Goal: Task Accomplishment & Management: Use online tool/utility

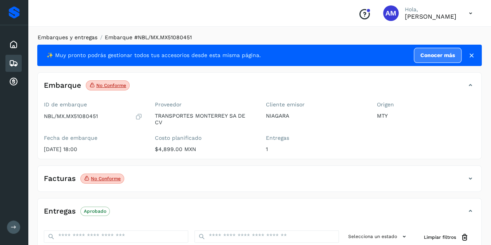
click at [75, 38] on link "Embarques y entregas" at bounding box center [68, 37] width 60 height 6
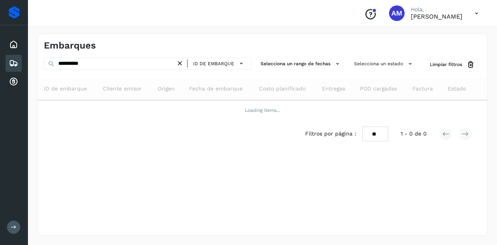
click at [180, 63] on icon at bounding box center [180, 63] width 8 height 8
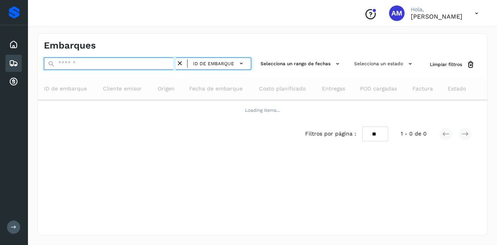
click at [151, 62] on input "text" at bounding box center [110, 63] width 132 height 12
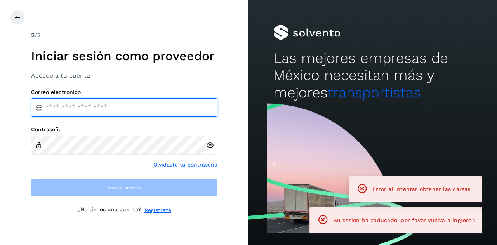
type input "**********"
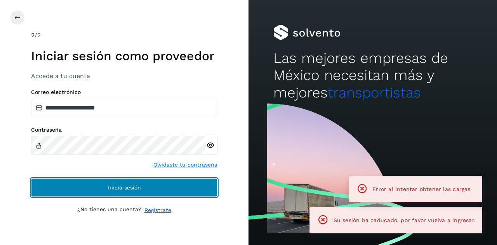
click at [97, 189] on button "Inicia sesión" at bounding box center [124, 187] width 186 height 19
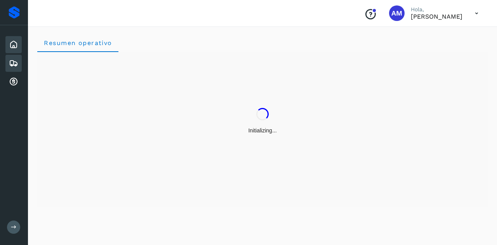
click at [10, 64] on icon at bounding box center [13, 63] width 9 height 9
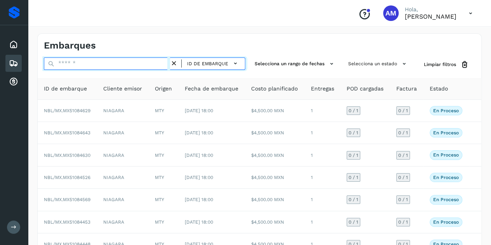
click at [69, 65] on input "text" at bounding box center [107, 63] width 126 height 12
paste input "**********"
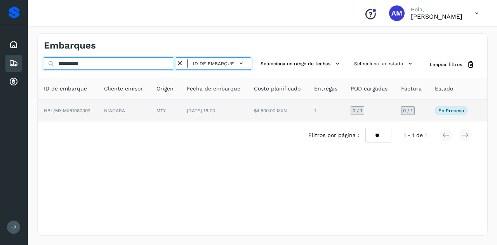
type input "**********"
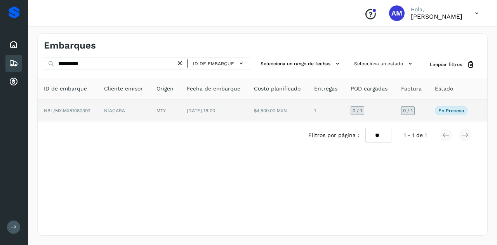
click at [100, 104] on td "NIAGARA" at bounding box center [124, 111] width 52 height 22
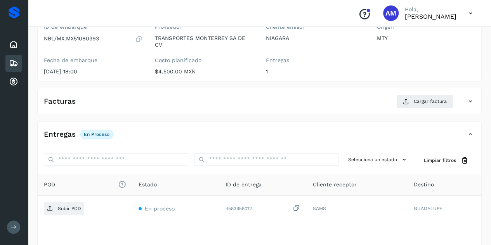
scroll to position [117, 0]
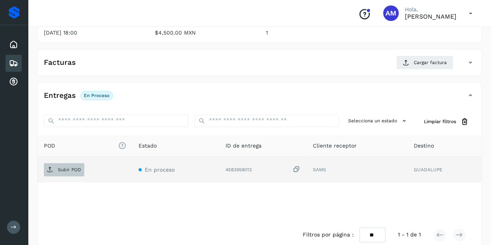
click at [44, 163] on button "Subir POD" at bounding box center [64, 169] width 40 height 13
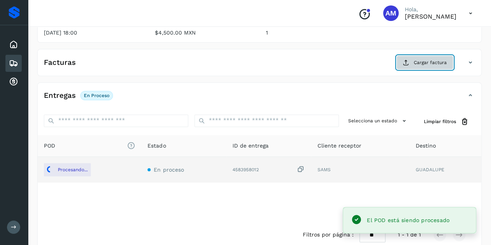
click at [419, 63] on span "Cargar factura" at bounding box center [430, 62] width 33 height 7
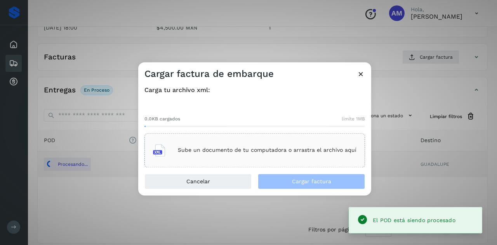
click at [212, 150] on main "Proveedores Inicio Embarques Cuentas por cobrar Salir Conoce nuestros beneficio…" at bounding box center [248, 67] width 497 height 369
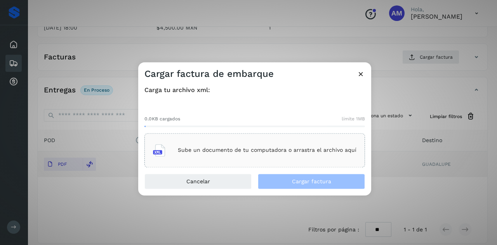
click at [212, 150] on p "Sube un documento de tu computadora o arrastra el archivo aquí" at bounding box center [267, 150] width 179 height 7
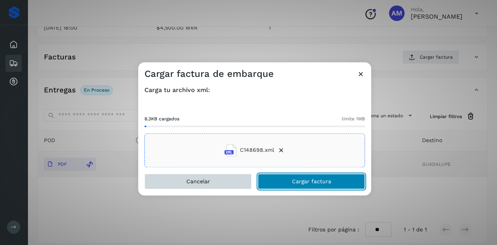
drag, startPoint x: 285, startPoint y: 179, endPoint x: 172, endPoint y: 181, distance: 113.0
click at [284, 181] on button "Cargar factura" at bounding box center [311, 182] width 107 height 16
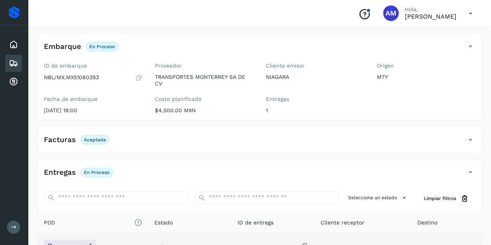
scroll to position [0, 0]
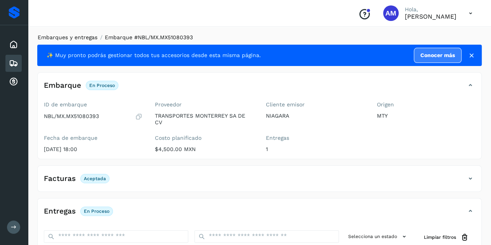
click at [83, 35] on link "Embarques y entregas" at bounding box center [68, 37] width 60 height 6
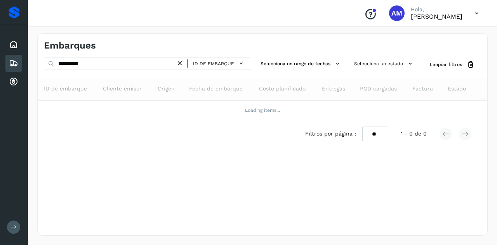
drag, startPoint x: 182, startPoint y: 62, endPoint x: 156, endPoint y: 63, distance: 25.6
click at [181, 62] on icon at bounding box center [180, 63] width 8 height 8
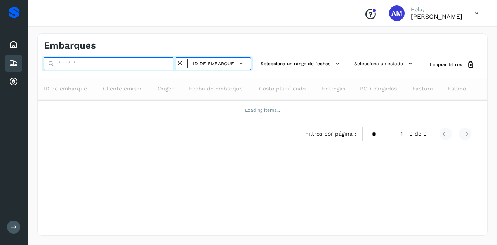
click at [156, 63] on input "text" at bounding box center [110, 63] width 132 height 12
paste input "**********"
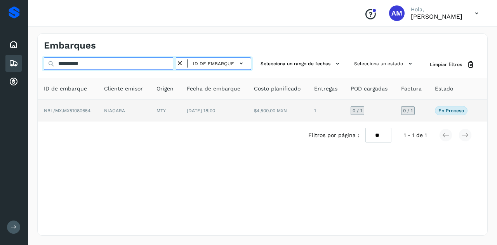
type input "**********"
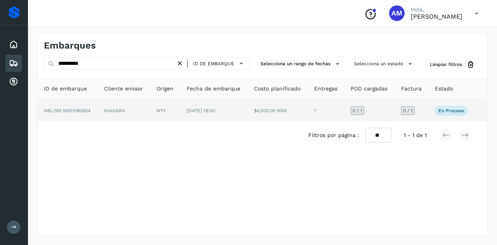
click at [171, 108] on td "MTY" at bounding box center [165, 111] width 30 height 22
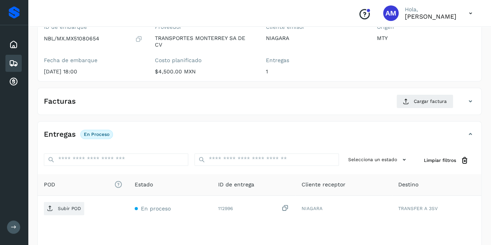
scroll to position [117, 0]
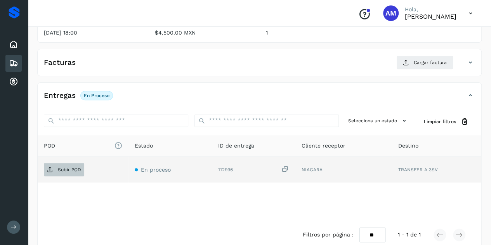
click at [77, 167] on p "Subir POD" at bounding box center [69, 169] width 23 height 5
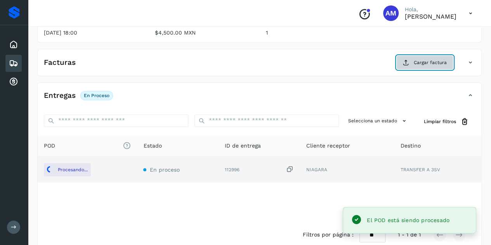
click at [419, 61] on span "Cargar factura" at bounding box center [430, 62] width 33 height 7
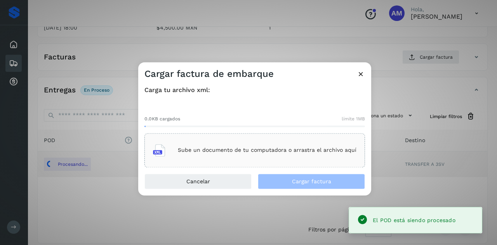
click at [258, 150] on p "Sube un documento de tu computadora o arrastra el archivo aquí" at bounding box center [267, 150] width 179 height 7
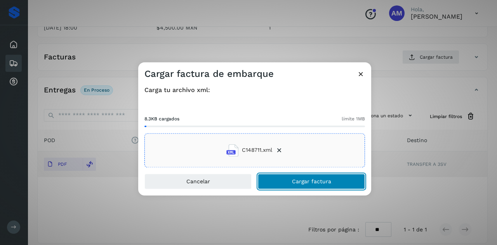
click at [281, 186] on button "Cargar factura" at bounding box center [311, 182] width 107 height 16
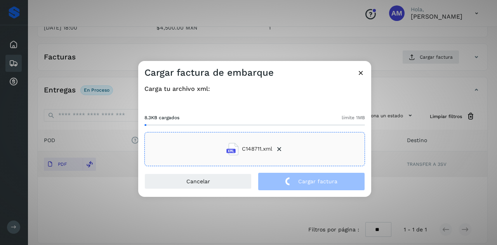
click at [94, 140] on div "Cargar factura de embarque Carga tu archivo xml: 8.3KB cargados límite 1MB C148…" at bounding box center [248, 122] width 497 height 245
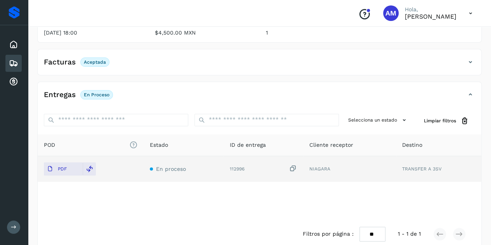
click at [422, 64] on div "Facturas Aceptada" at bounding box center [252, 62] width 428 height 13
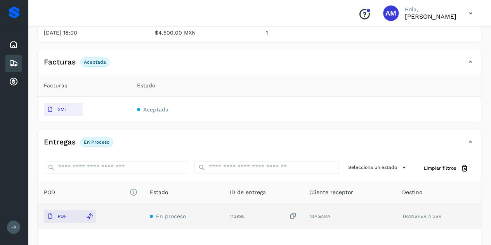
scroll to position [0, 0]
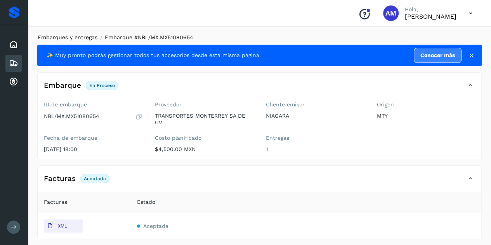
click at [81, 38] on link "Embarques y entregas" at bounding box center [68, 37] width 60 height 6
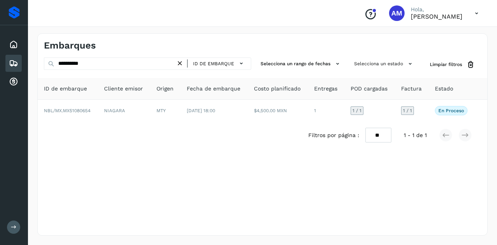
click at [182, 63] on icon at bounding box center [180, 63] width 8 height 8
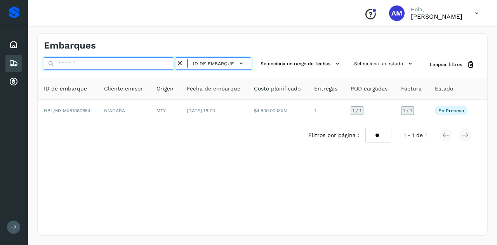
click at [161, 62] on input "text" at bounding box center [110, 63] width 132 height 12
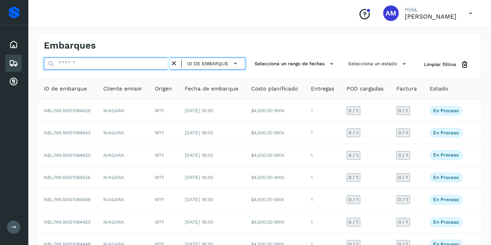
paste input "**********"
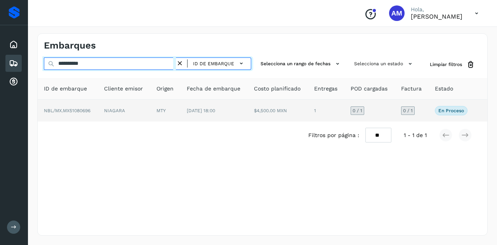
type input "**********"
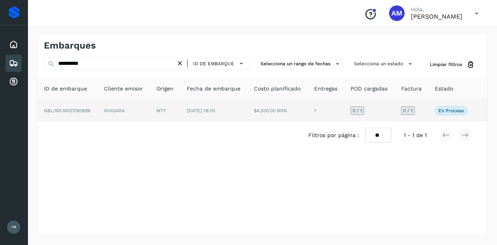
click at [132, 106] on td "NIAGARA" at bounding box center [124, 111] width 52 height 22
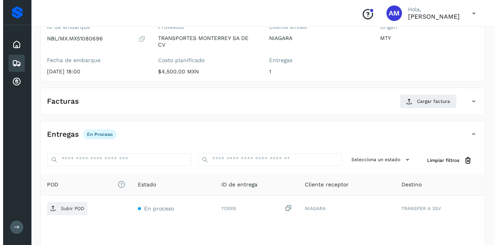
scroll to position [128, 0]
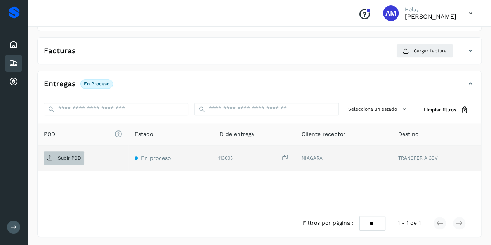
click at [70, 156] on p "Subir POD" at bounding box center [69, 157] width 23 height 5
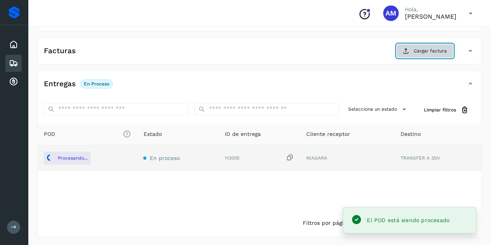
click at [408, 51] on icon at bounding box center [406, 51] width 6 height 6
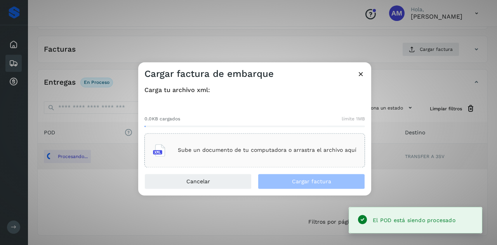
click at [244, 138] on div "Sube un documento de tu computadora o arrastra el archivo aquí" at bounding box center [254, 150] width 221 height 34
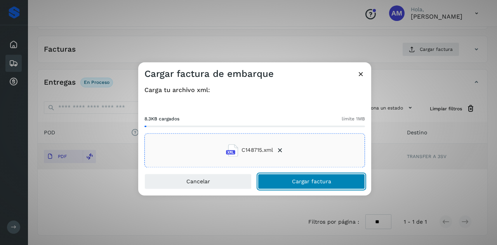
click at [292, 181] on button "Cargar factura" at bounding box center [311, 182] width 107 height 16
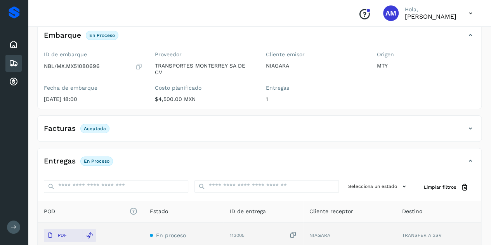
scroll to position [0, 0]
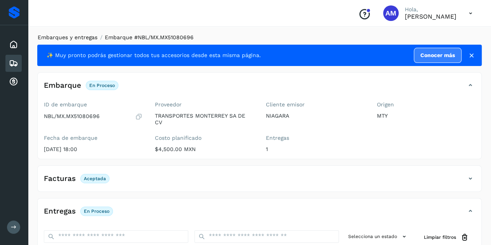
click at [76, 35] on link "Embarques y entregas" at bounding box center [68, 37] width 60 height 6
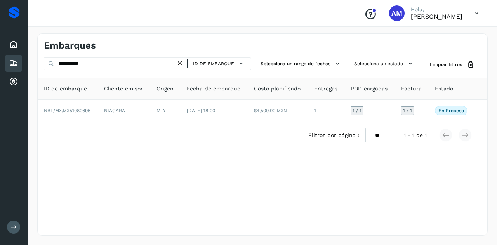
drag, startPoint x: 184, startPoint y: 63, endPoint x: 166, endPoint y: 63, distance: 18.6
click at [184, 63] on icon at bounding box center [180, 63] width 8 height 8
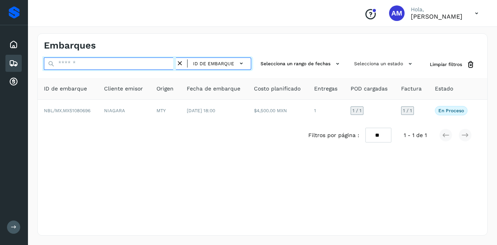
click at [166, 63] on input "text" at bounding box center [110, 63] width 132 height 12
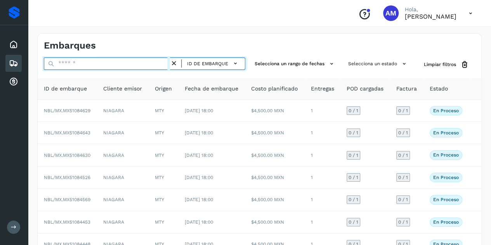
paste input "**********"
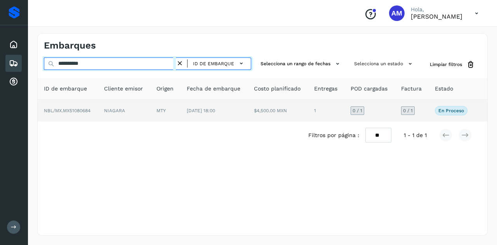
type input "**********"
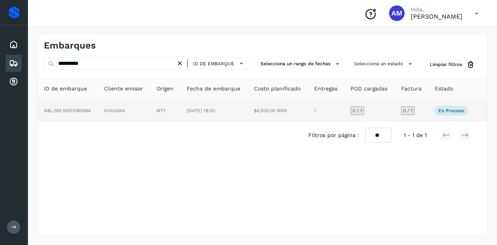
click at [158, 109] on td "MTY" at bounding box center [165, 111] width 30 height 22
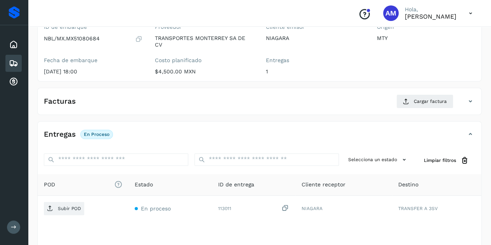
scroll to position [117, 0]
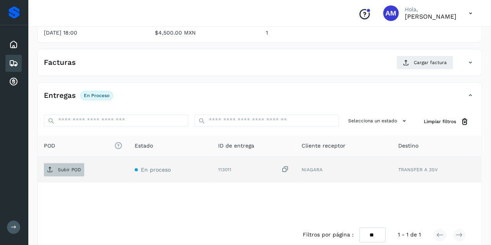
click at [75, 171] on span "Subir POD" at bounding box center [64, 170] width 40 height 12
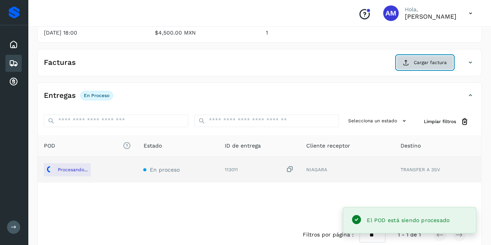
click at [416, 60] on span "Cargar factura" at bounding box center [430, 62] width 33 height 7
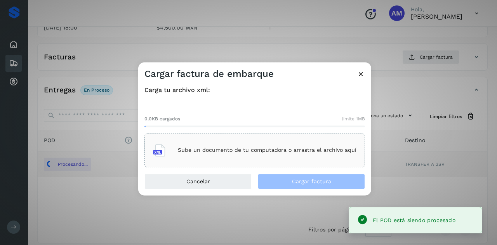
click at [248, 138] on div "Sube un documento de tu computadora o arrastra el archivo aquí" at bounding box center [254, 150] width 221 height 34
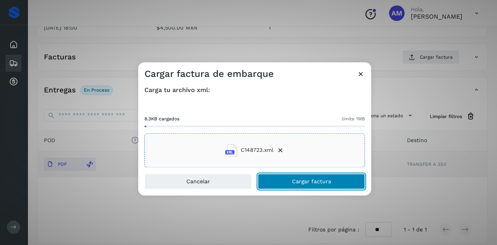
drag, startPoint x: 321, startPoint y: 183, endPoint x: 315, endPoint y: 184, distance: 6.0
click at [321, 183] on span "Cargar factura" at bounding box center [311, 181] width 39 height 5
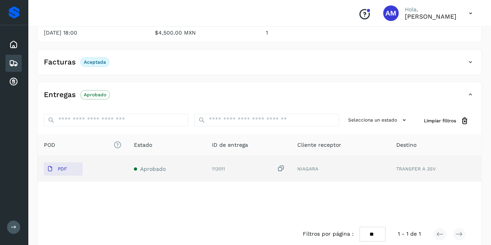
scroll to position [0, 0]
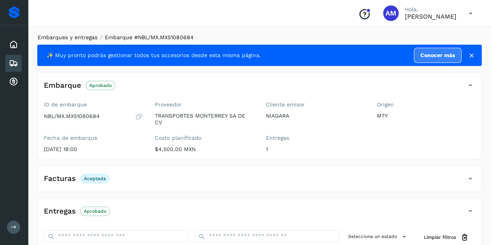
click at [76, 37] on link "Embarques y entregas" at bounding box center [68, 37] width 60 height 6
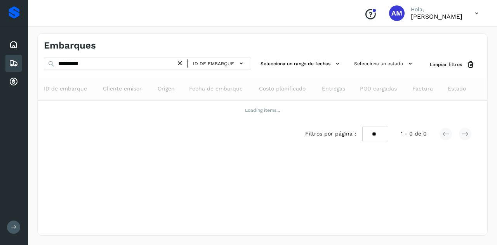
drag, startPoint x: 180, startPoint y: 65, endPoint x: 173, endPoint y: 65, distance: 7.4
click at [179, 65] on icon at bounding box center [180, 63] width 8 height 8
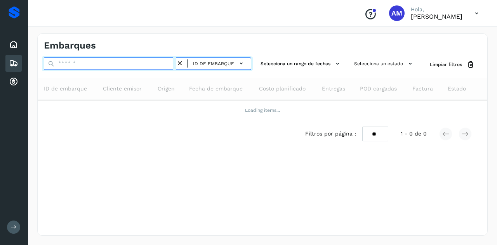
click at [147, 63] on input "text" at bounding box center [110, 63] width 132 height 12
paste input "**********"
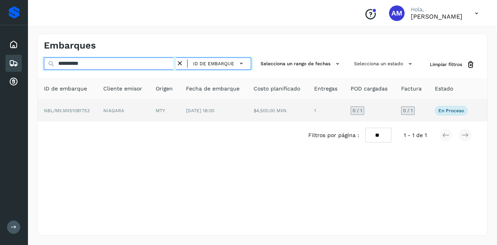
type input "**********"
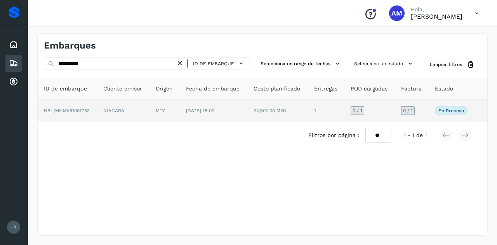
click at [144, 101] on td "NIAGARA" at bounding box center [123, 111] width 52 height 22
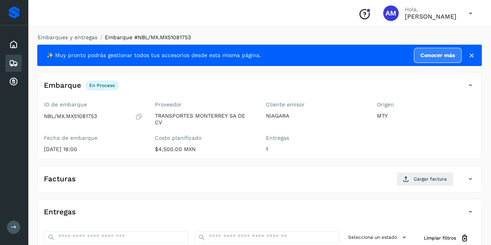
scroll to position [78, 0]
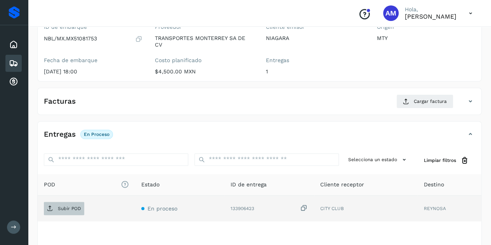
click at [66, 209] on p "Subir POD" at bounding box center [69, 208] width 23 height 5
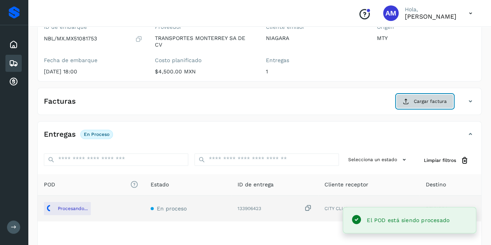
click at [412, 104] on button "Cargar factura" at bounding box center [425, 101] width 57 height 14
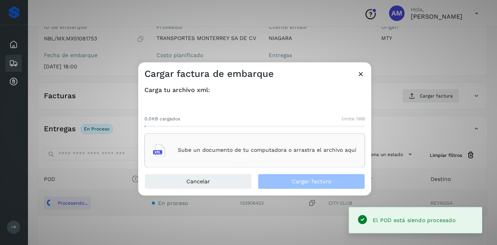
click at [300, 144] on div "Sube un documento de tu computadora o arrastra el archivo aquí" at bounding box center [255, 150] width 204 height 21
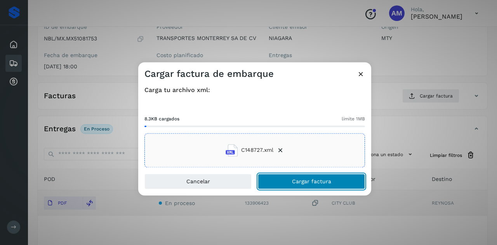
click at [293, 180] on span "Cargar factura" at bounding box center [311, 181] width 39 height 5
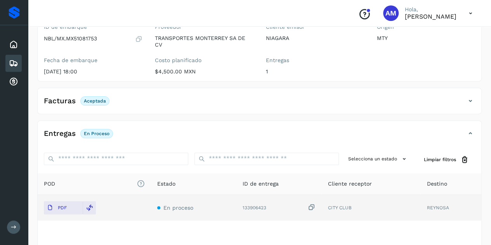
scroll to position [0, 0]
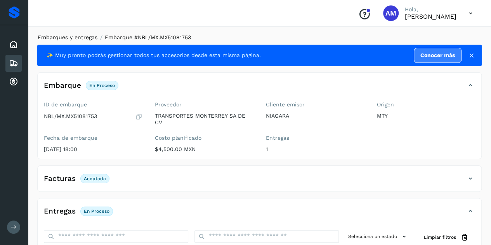
click at [63, 37] on link "Embarques y entregas" at bounding box center [68, 37] width 60 height 6
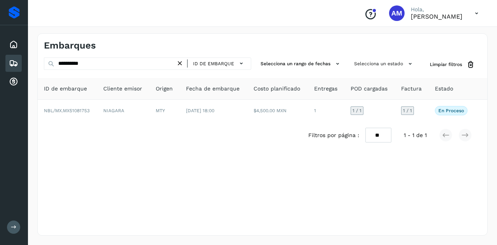
drag, startPoint x: 182, startPoint y: 64, endPoint x: 160, endPoint y: 64, distance: 21.4
click at [182, 64] on icon at bounding box center [180, 63] width 8 height 8
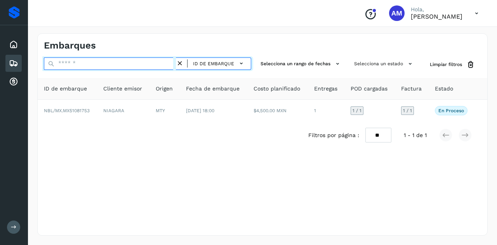
click at [160, 64] on input "text" at bounding box center [110, 63] width 132 height 12
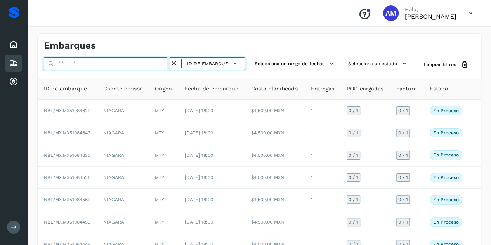
paste input "**********"
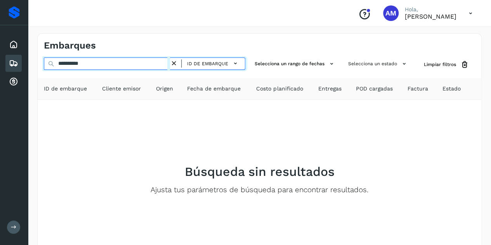
type input "**********"
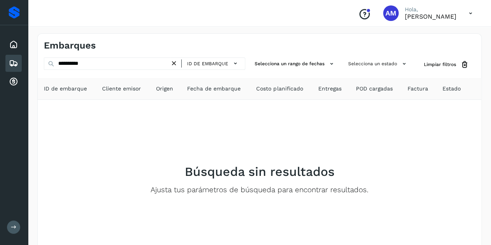
click at [174, 66] on icon at bounding box center [174, 63] width 8 height 8
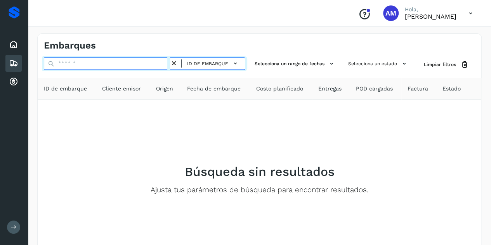
click at [147, 66] on input "text" at bounding box center [107, 63] width 126 height 12
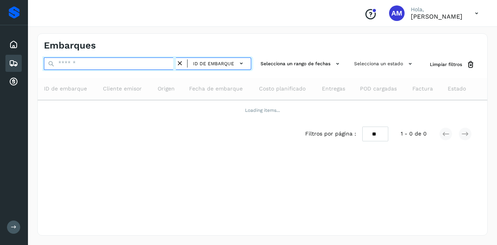
paste input "**********"
type input "*"
paste input "**********"
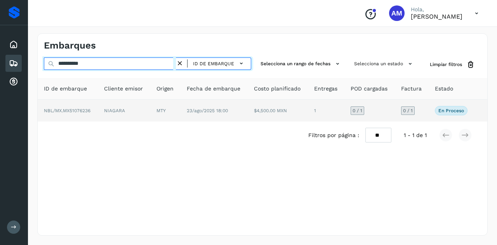
type input "**********"
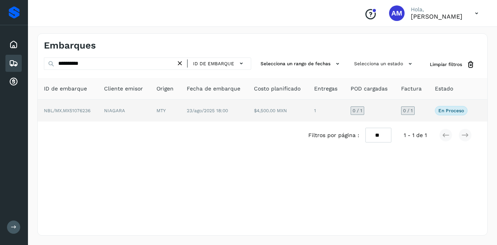
click at [92, 117] on td "NBL/MX.MX51076236" at bounding box center [68, 111] width 60 height 22
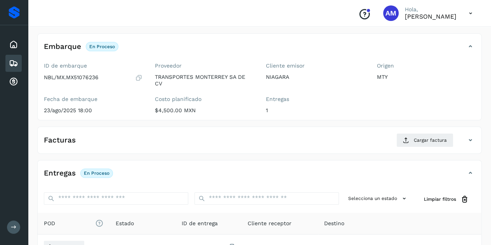
scroll to position [78, 0]
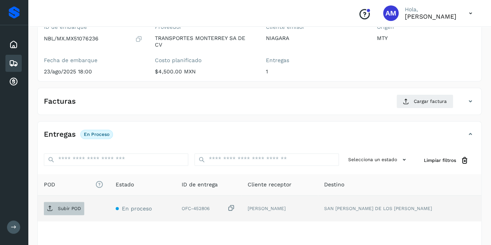
click at [75, 207] on p "Subir POD" at bounding box center [69, 208] width 23 height 5
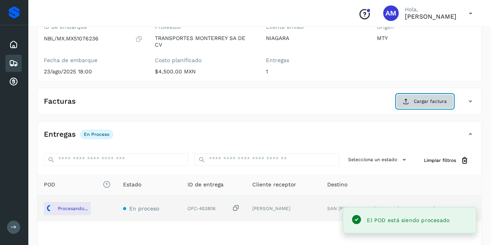
click at [402, 98] on button "Cargar factura" at bounding box center [425, 101] width 57 height 14
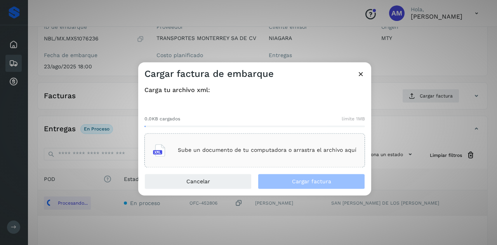
click at [323, 134] on div "Sube un documento de tu computadora o arrastra el archivo aquí" at bounding box center [254, 150] width 221 height 34
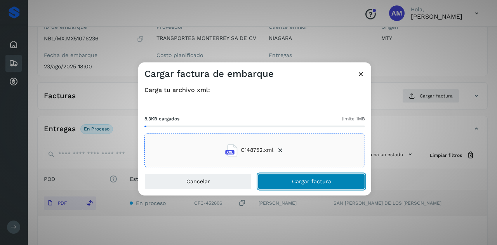
click at [297, 185] on button "Cargar factura" at bounding box center [311, 182] width 107 height 16
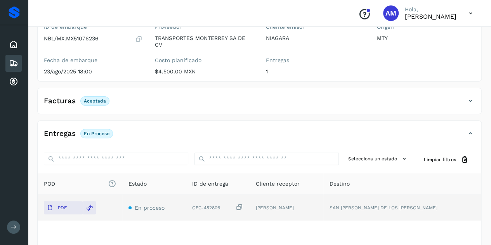
scroll to position [0, 0]
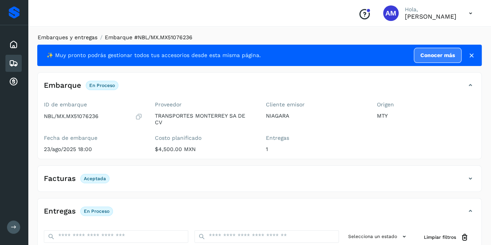
click at [68, 39] on link "Embarques y entregas" at bounding box center [68, 37] width 60 height 6
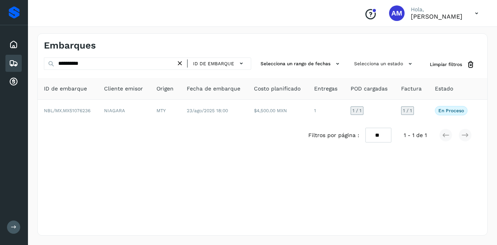
drag, startPoint x: 182, startPoint y: 62, endPoint x: 156, endPoint y: 62, distance: 25.6
click at [180, 62] on icon at bounding box center [180, 63] width 8 height 8
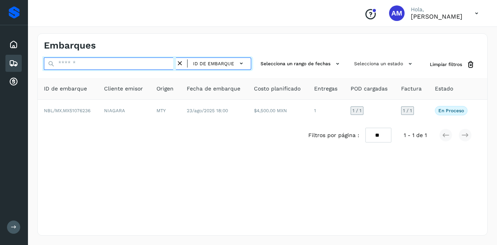
click at [156, 62] on input "text" at bounding box center [110, 63] width 132 height 12
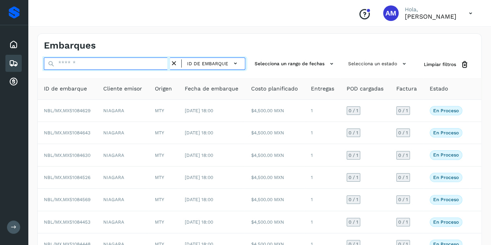
paste input "**********"
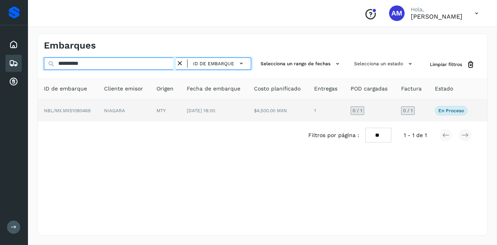
type input "**********"
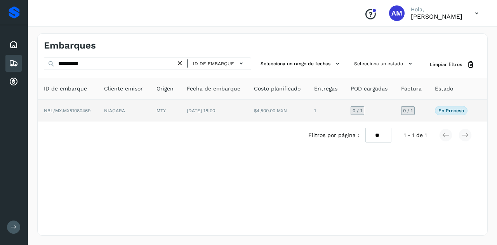
click at [166, 104] on td "MTY" at bounding box center [165, 111] width 30 height 22
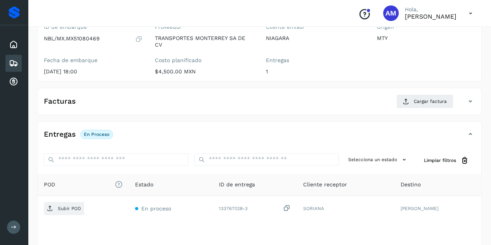
scroll to position [117, 0]
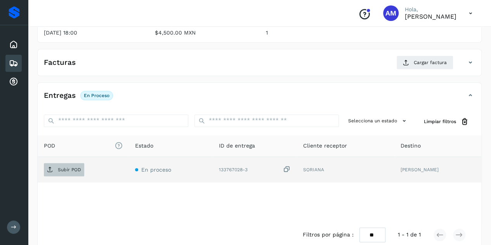
click at [65, 168] on p "Subir POD" at bounding box center [69, 169] width 23 height 5
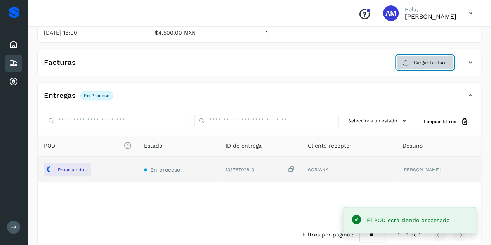
click at [414, 62] on button "Cargar factura" at bounding box center [425, 63] width 57 height 14
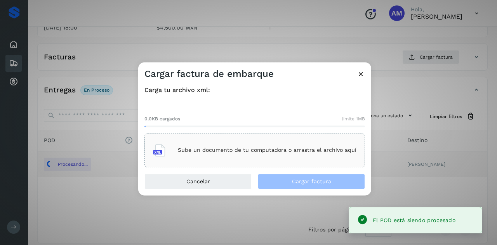
click at [291, 136] on div "Sube un documento de tu computadora o arrastra el archivo aquí" at bounding box center [254, 150] width 221 height 34
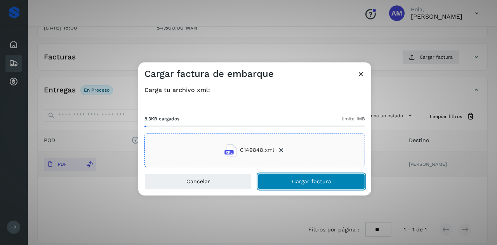
click at [297, 185] on button "Cargar factura" at bounding box center [311, 182] width 107 height 16
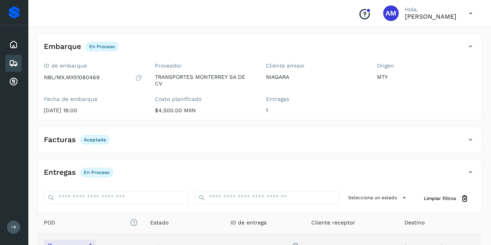
scroll to position [0, 0]
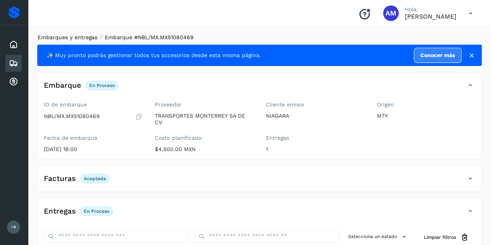
click at [76, 39] on link "Embarques y entregas" at bounding box center [68, 37] width 60 height 6
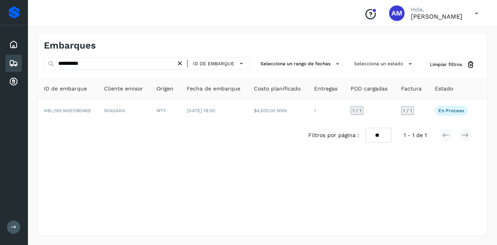
click at [183, 64] on icon at bounding box center [180, 63] width 8 height 8
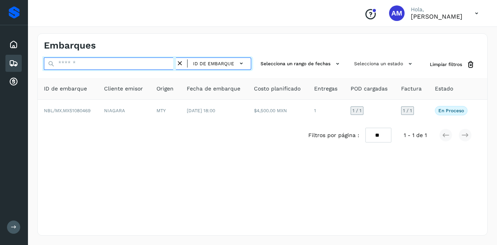
click at [153, 61] on input "text" at bounding box center [110, 63] width 132 height 12
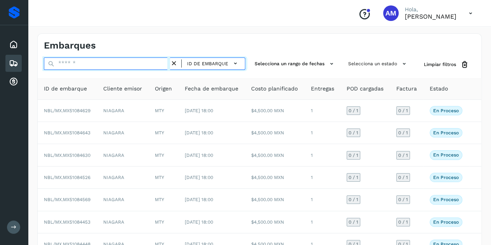
paste input "**********"
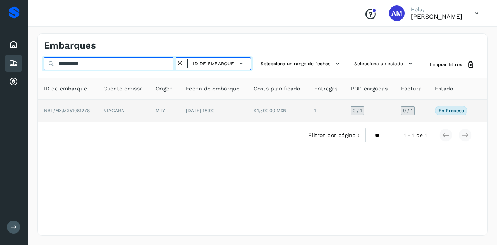
type input "**********"
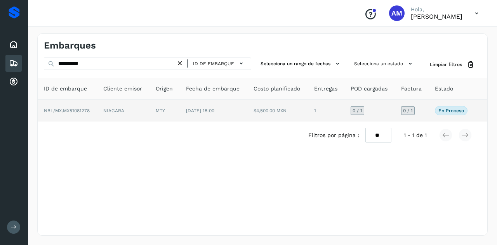
click at [163, 114] on td "MTY" at bounding box center [165, 111] width 30 height 22
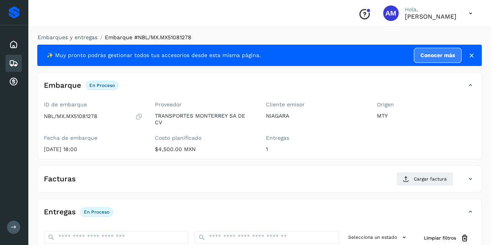
scroll to position [78, 0]
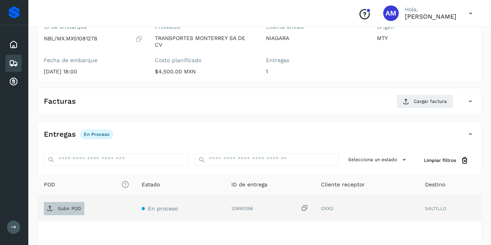
click at [75, 202] on span "Subir POD" at bounding box center [64, 208] width 40 height 12
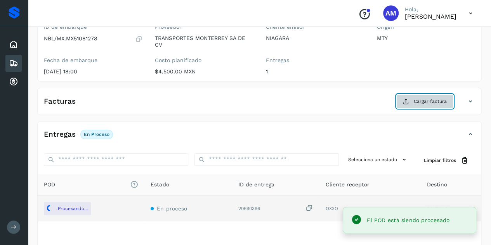
click at [403, 102] on button "Cargar factura" at bounding box center [425, 101] width 57 height 14
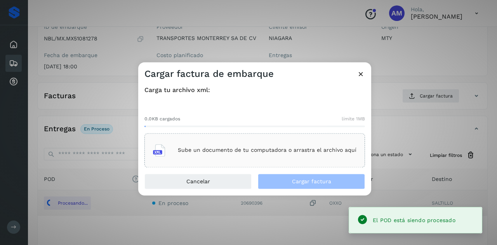
click at [311, 140] on div "Sube un documento de tu computadora o arrastra el archivo aquí" at bounding box center [255, 150] width 204 height 21
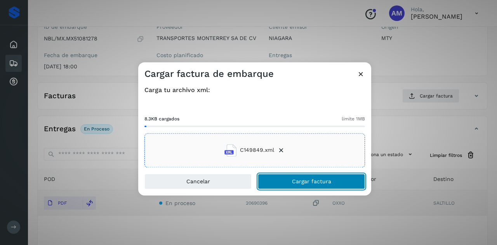
click at [296, 182] on span "Cargar factura" at bounding box center [311, 181] width 39 height 5
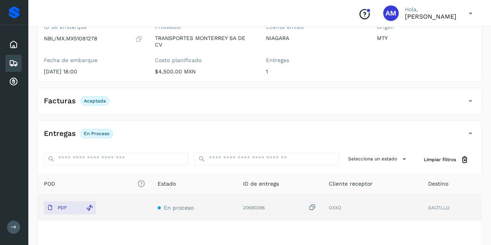
scroll to position [0, 0]
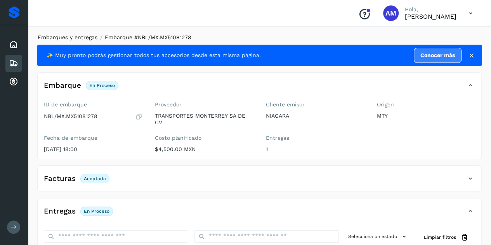
click at [59, 39] on link "Embarques y entregas" at bounding box center [68, 37] width 60 height 6
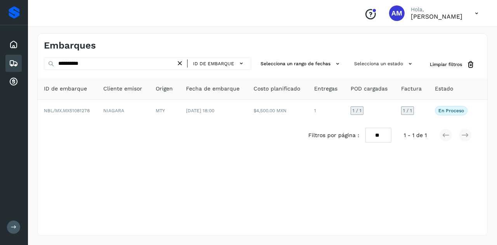
click at [184, 67] on icon at bounding box center [180, 63] width 8 height 8
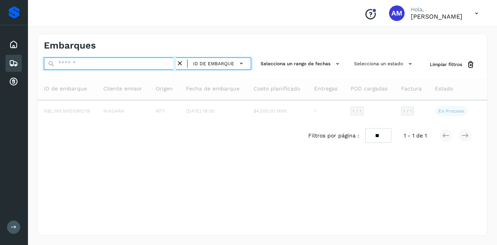
click at [142, 61] on input "text" at bounding box center [110, 63] width 132 height 12
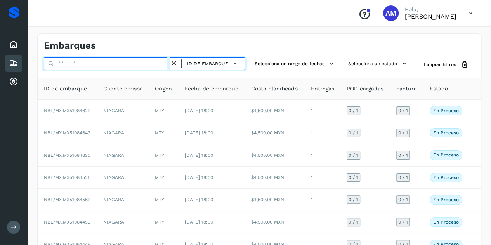
paste input "**********"
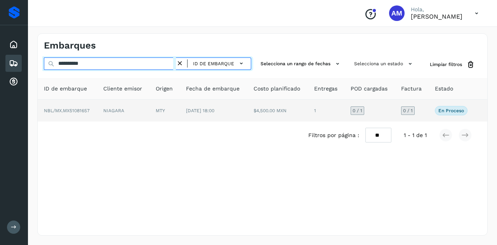
type input "**********"
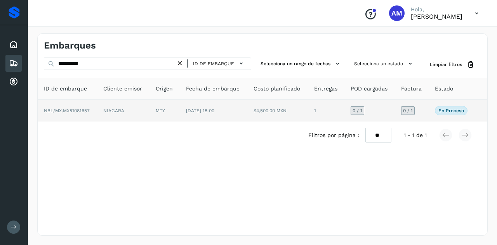
click at [167, 112] on td "MTY" at bounding box center [165, 111] width 30 height 22
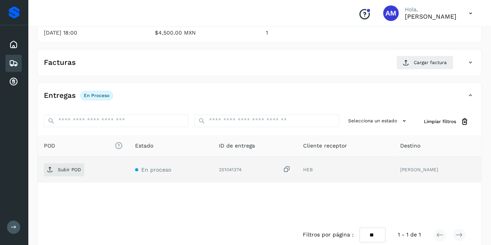
scroll to position [128, 0]
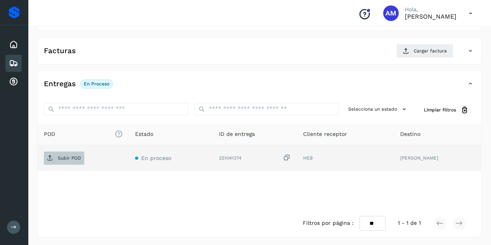
click at [57, 160] on span "Subir POD" at bounding box center [64, 158] width 40 height 12
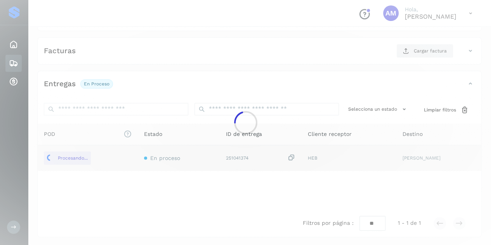
scroll to position [89, 0]
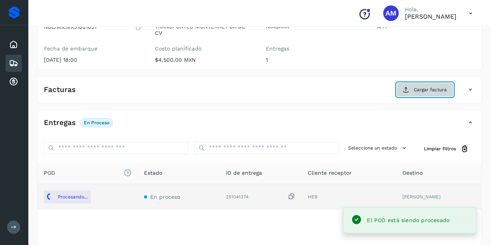
click at [411, 88] on button "Cargar factura" at bounding box center [425, 90] width 57 height 14
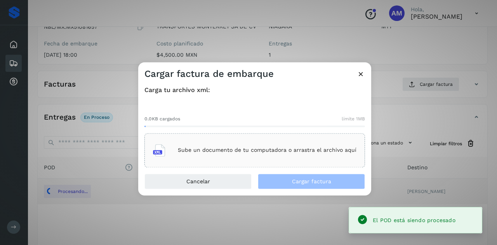
click at [322, 144] on div "Sube un documento de tu computadora o arrastra el archivo aquí" at bounding box center [255, 150] width 204 height 21
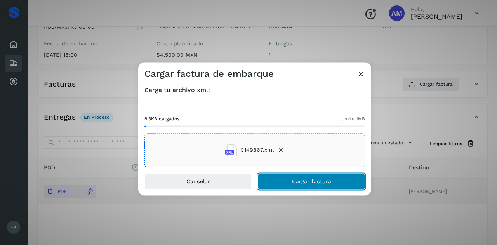
click at [280, 185] on button "Cargar factura" at bounding box center [311, 182] width 107 height 16
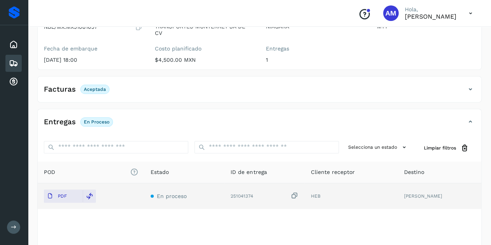
scroll to position [0, 0]
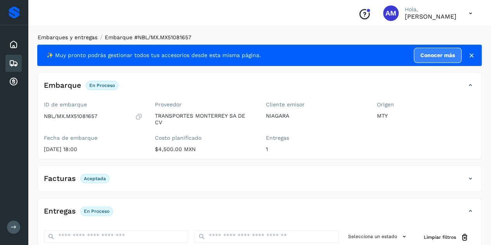
click at [75, 37] on link "Embarques y entregas" at bounding box center [68, 37] width 60 height 6
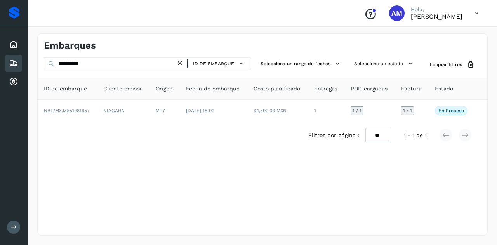
click at [181, 64] on icon at bounding box center [180, 63] width 8 height 8
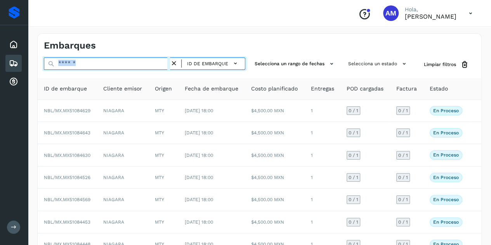
click at [155, 63] on input "text" at bounding box center [107, 63] width 126 height 12
paste input "**********"
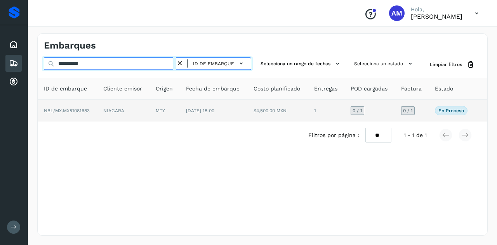
type input "**********"
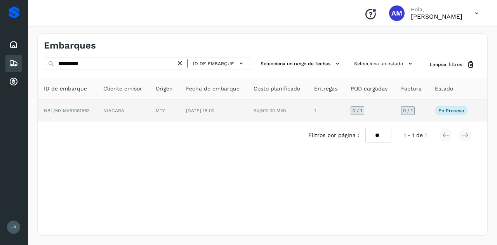
click at [162, 112] on td "MTY" at bounding box center [165, 111] width 30 height 22
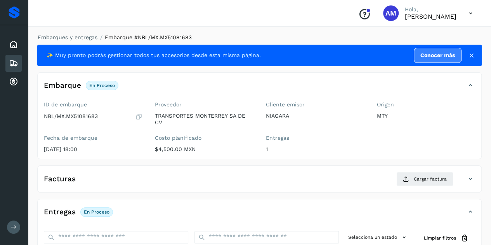
scroll to position [117, 0]
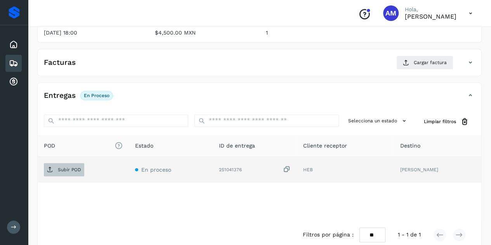
click at [64, 169] on p "Subir POD" at bounding box center [69, 169] width 23 height 5
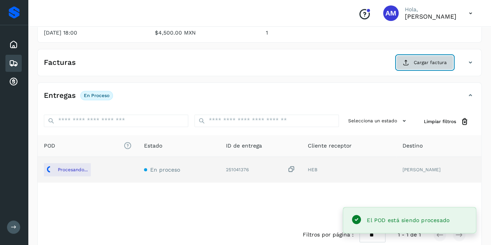
click at [411, 62] on button "Cargar factura" at bounding box center [425, 63] width 57 height 14
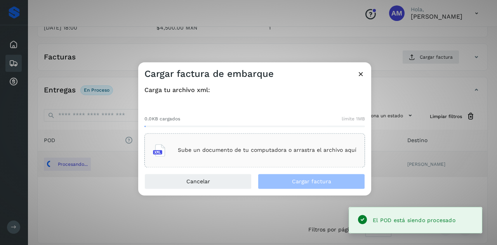
click at [218, 143] on div "Sube un documento de tu computadora o arrastra el archivo aquí" at bounding box center [255, 150] width 204 height 21
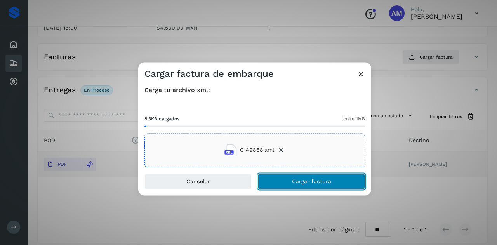
click at [305, 185] on button "Cargar factura" at bounding box center [311, 182] width 107 height 16
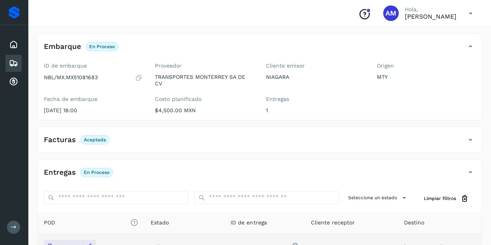
scroll to position [0, 0]
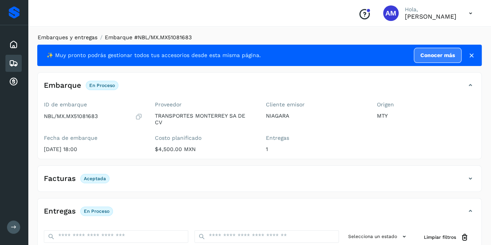
click at [87, 36] on link "Embarques y entregas" at bounding box center [68, 37] width 60 height 6
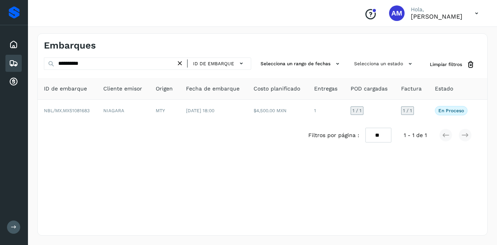
drag, startPoint x: 180, startPoint y: 61, endPoint x: 165, endPoint y: 62, distance: 15.5
click at [180, 61] on icon at bounding box center [180, 63] width 8 height 8
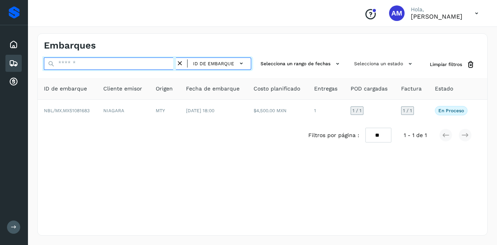
click at [154, 63] on input "text" at bounding box center [110, 63] width 132 height 12
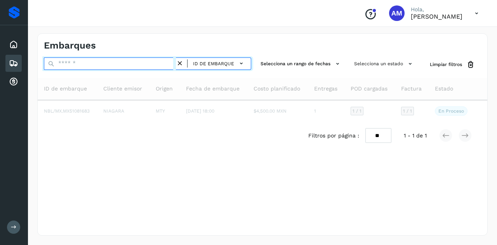
paste input "**********"
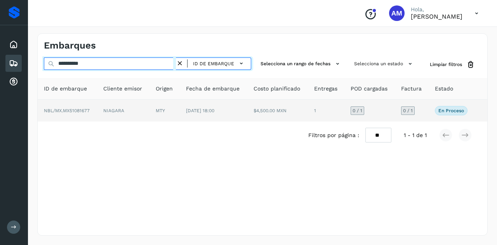
type input "**********"
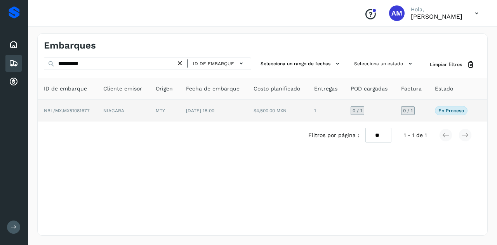
click at [146, 108] on td "NIAGARA" at bounding box center [123, 111] width 52 height 22
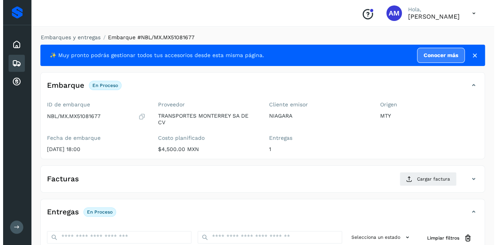
scroll to position [128, 0]
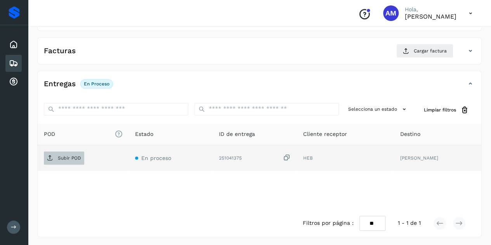
click at [74, 157] on p "Subir POD" at bounding box center [69, 157] width 23 height 5
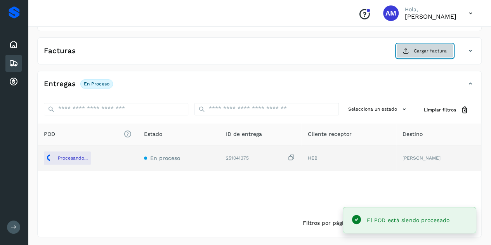
click at [430, 50] on span "Cargar factura" at bounding box center [430, 50] width 33 height 7
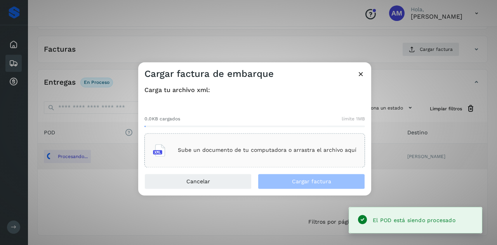
click at [282, 142] on div "Sube un documento de tu computadora o arrastra el archivo aquí" at bounding box center [255, 150] width 204 height 21
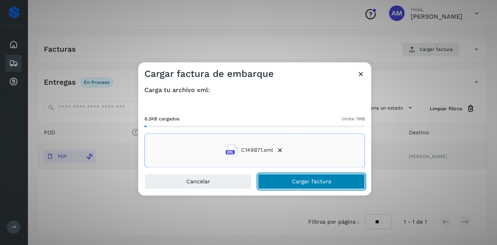
click at [292, 184] on button "Cargar factura" at bounding box center [311, 182] width 107 height 16
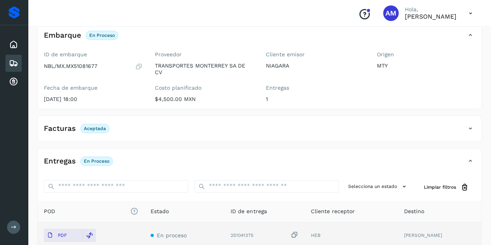
scroll to position [0, 0]
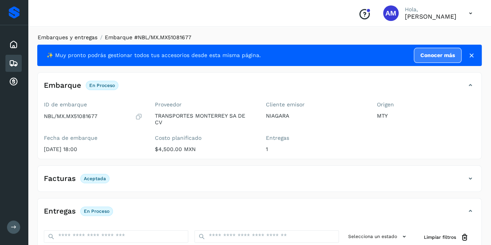
click at [82, 39] on link "Embarques y entregas" at bounding box center [68, 37] width 60 height 6
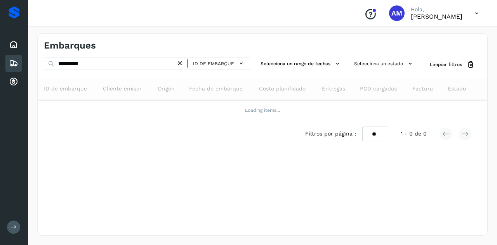
click at [179, 63] on icon at bounding box center [180, 63] width 8 height 8
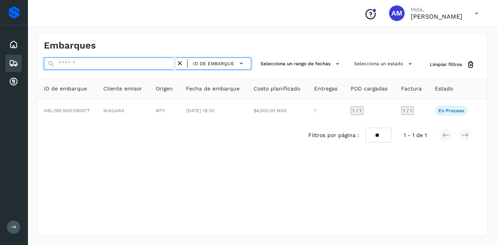
click at [153, 63] on input "text" at bounding box center [110, 63] width 132 height 12
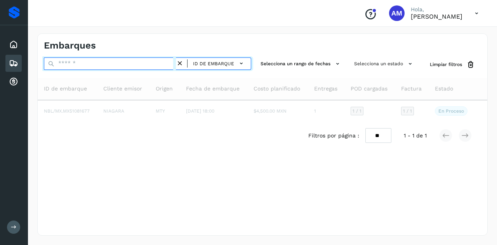
paste input "**********"
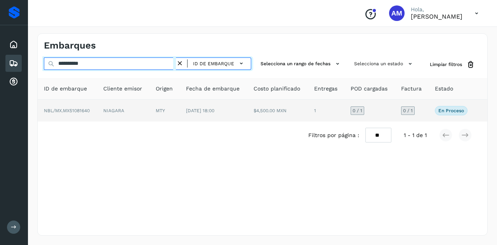
type input "**********"
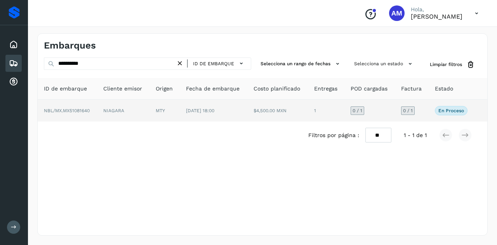
click at [172, 110] on td "MTY" at bounding box center [165, 111] width 30 height 22
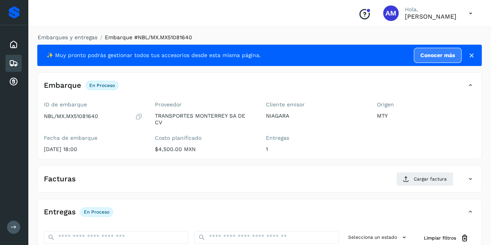
scroll to position [78, 0]
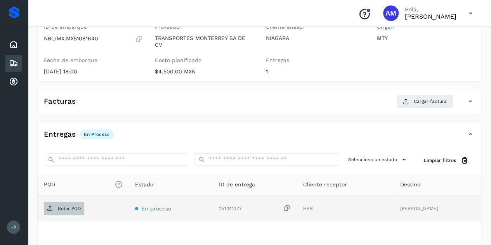
click at [68, 209] on p "Subir POD" at bounding box center [69, 208] width 23 height 5
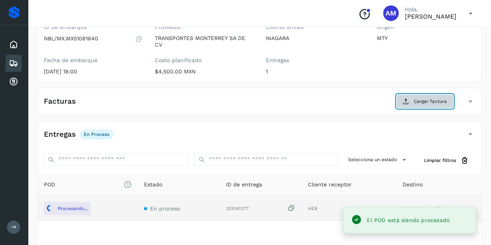
click at [423, 104] on span "Cargar factura" at bounding box center [430, 101] width 33 height 7
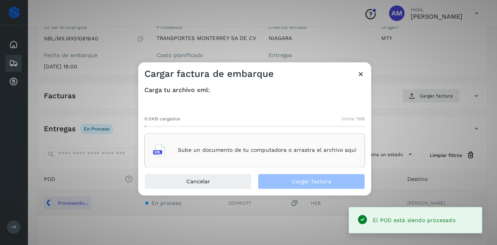
click at [256, 156] on div "Sube un documento de tu computadora o arrastra el archivo aquí" at bounding box center [255, 150] width 204 height 21
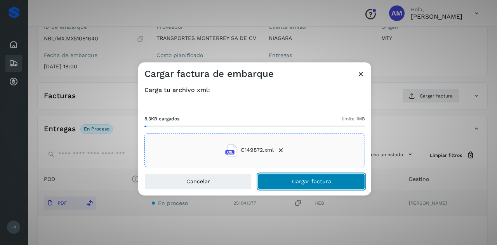
drag, startPoint x: 302, startPoint y: 182, endPoint x: 138, endPoint y: 186, distance: 164.0
click at [301, 182] on span "Cargar factura" at bounding box center [311, 181] width 39 height 5
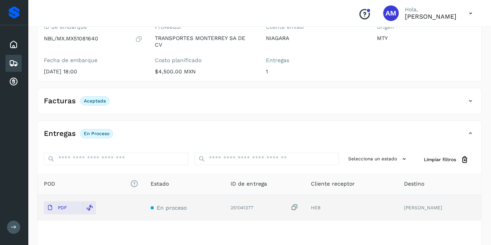
scroll to position [0, 0]
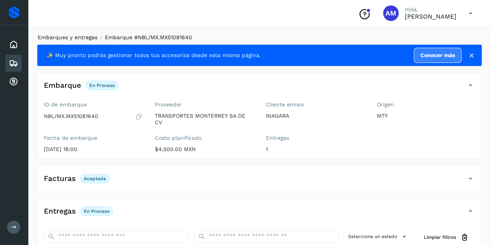
click at [84, 38] on link "Embarques y entregas" at bounding box center [68, 37] width 60 height 6
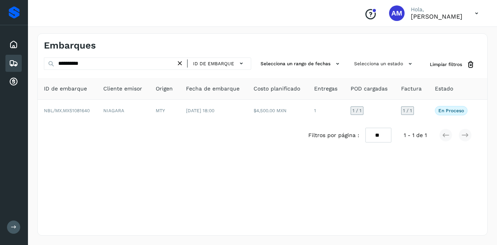
click at [186, 63] on div "ID de embarque" at bounding box center [216, 63] width 64 height 11
click at [179, 64] on icon at bounding box center [180, 63] width 8 height 8
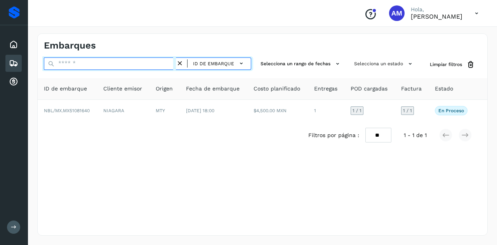
click at [149, 64] on input "text" at bounding box center [110, 63] width 132 height 12
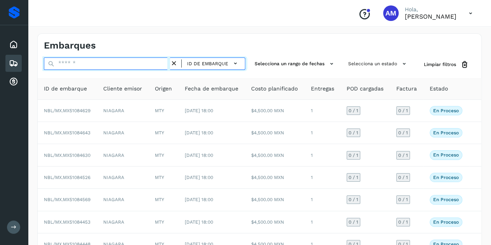
paste input "**********"
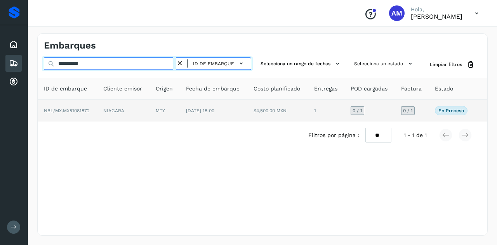
type input "**********"
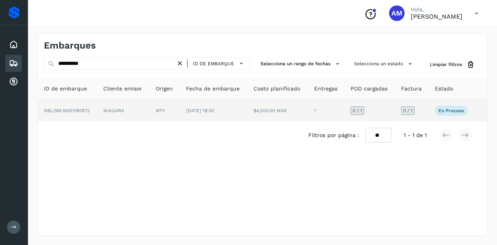
click at [141, 106] on td "NIAGARA" at bounding box center [123, 111] width 52 height 22
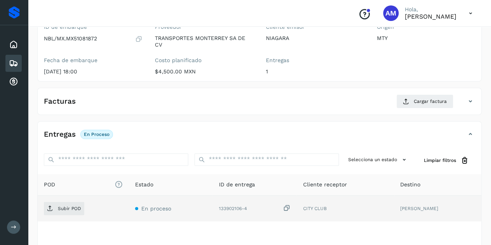
scroll to position [117, 0]
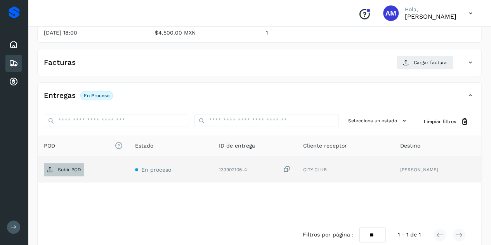
click at [67, 167] on p "Subir POD" at bounding box center [69, 169] width 23 height 5
click at [69, 164] on span "Subir POD" at bounding box center [64, 170] width 40 height 12
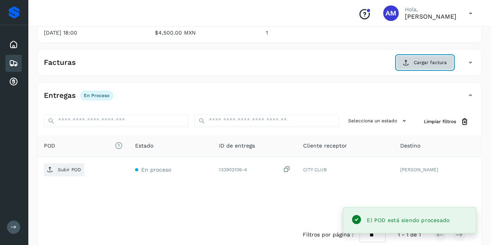
click at [419, 59] on span "Cargar factura" at bounding box center [430, 62] width 33 height 7
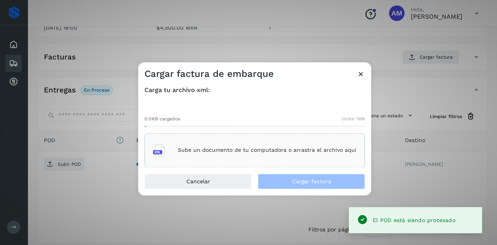
click at [270, 149] on p "Sube un documento de tu computadora o arrastra el archivo aquí" at bounding box center [267, 150] width 179 height 7
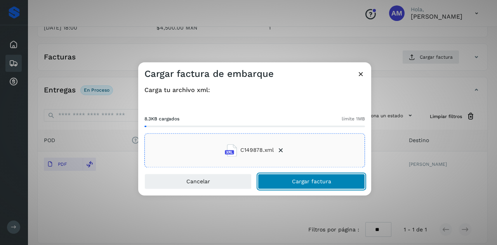
click at [276, 181] on button "Cargar factura" at bounding box center [311, 182] width 107 height 16
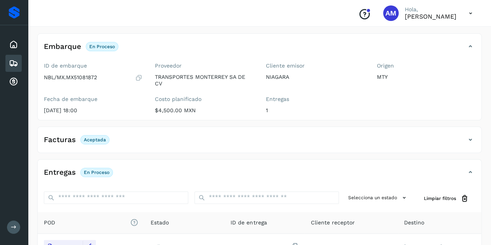
scroll to position [0, 0]
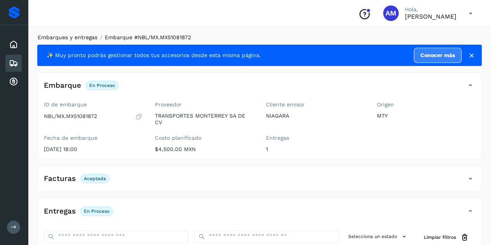
click at [71, 36] on link "Embarques y entregas" at bounding box center [68, 37] width 60 height 6
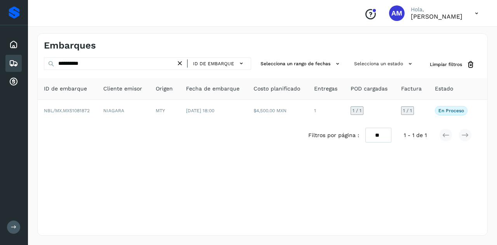
click at [184, 65] on icon at bounding box center [180, 63] width 8 height 8
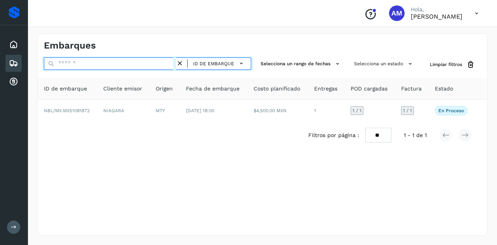
click at [169, 64] on input "text" at bounding box center [110, 63] width 132 height 12
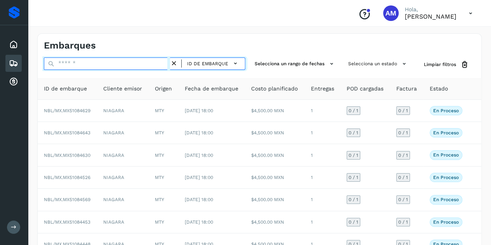
paste input "**********"
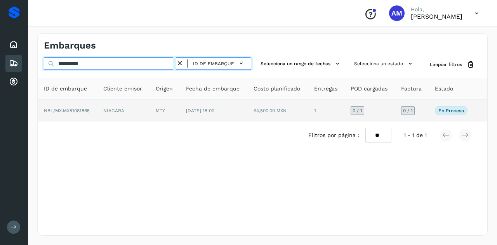
type input "**********"
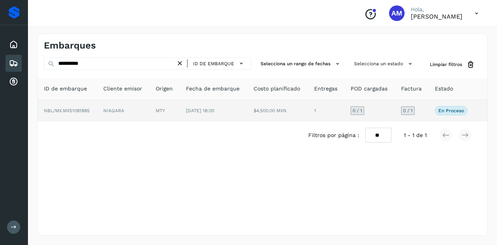
click at [167, 121] on td "MTY" at bounding box center [165, 111] width 30 height 22
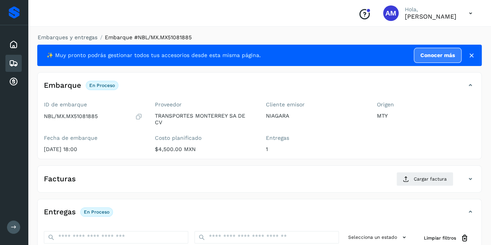
scroll to position [78, 0]
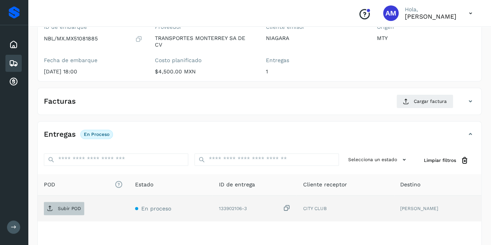
click at [78, 204] on span "Subir POD" at bounding box center [64, 208] width 40 height 12
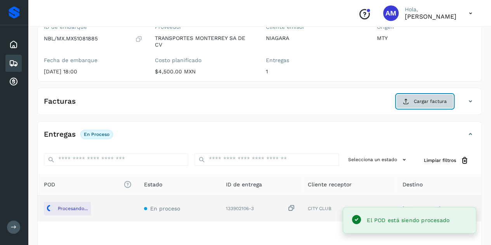
click at [439, 101] on span "Cargar factura" at bounding box center [430, 101] width 33 height 7
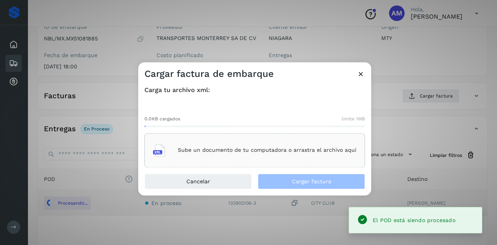
click at [224, 142] on div "Sube un documento de tu computadora o arrastra el archivo aquí" at bounding box center [255, 150] width 204 height 21
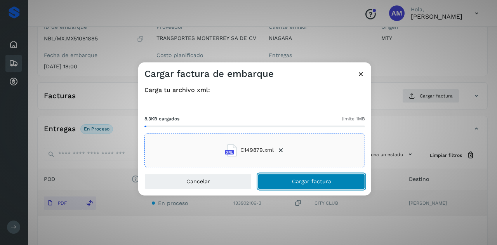
click at [295, 178] on button "Cargar factura" at bounding box center [311, 182] width 107 height 16
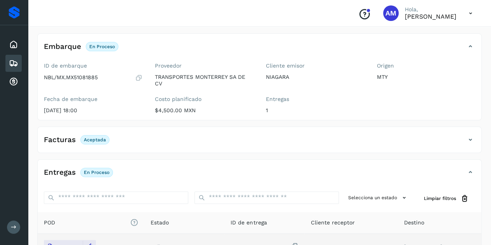
scroll to position [0, 0]
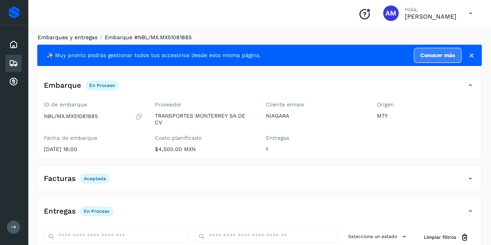
click at [49, 35] on link "Embarques y entregas" at bounding box center [68, 37] width 60 height 6
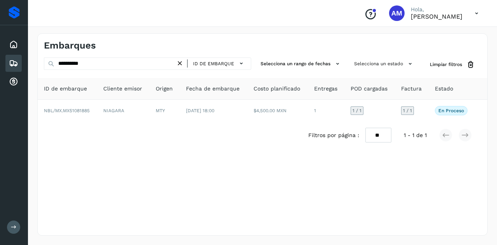
drag, startPoint x: 181, startPoint y: 63, endPoint x: 145, endPoint y: 64, distance: 36.1
click at [179, 63] on icon at bounding box center [180, 63] width 8 height 8
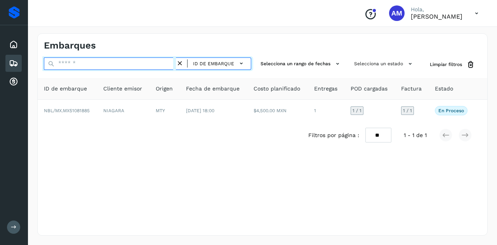
click at [145, 64] on input "text" at bounding box center [110, 63] width 132 height 12
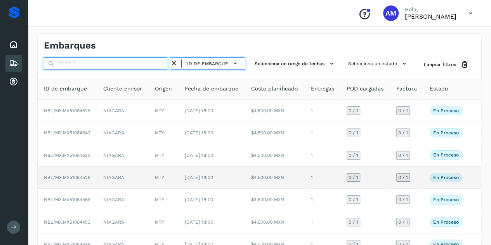
paste input "**********"
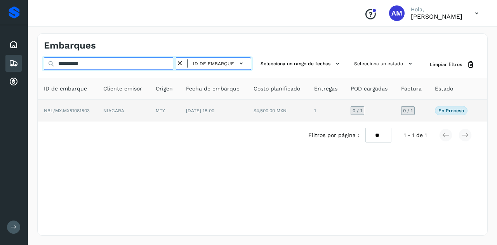
type input "**********"
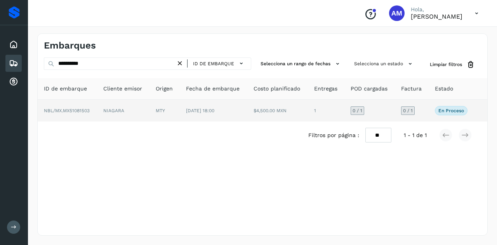
click at [115, 109] on td "NIAGARA" at bounding box center [123, 111] width 52 height 22
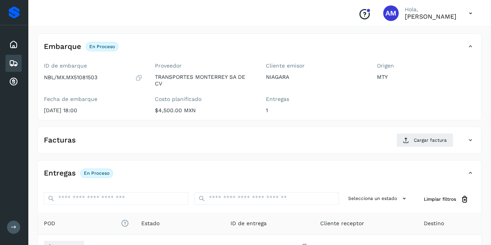
scroll to position [78, 0]
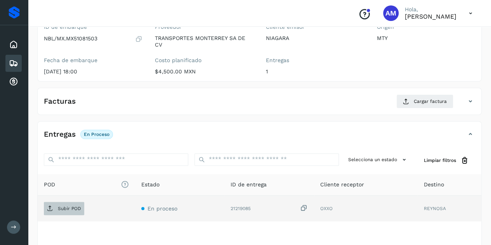
click at [63, 204] on span "Subir POD" at bounding box center [64, 208] width 40 height 12
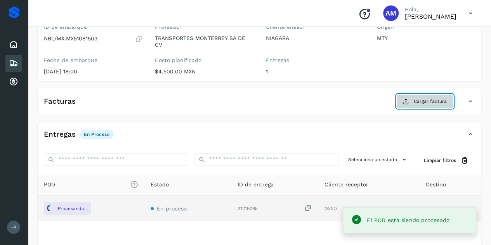
click at [419, 98] on span "Cargar factura" at bounding box center [430, 101] width 33 height 7
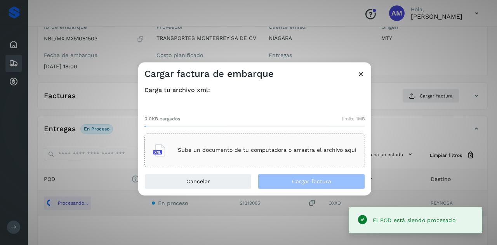
click at [317, 150] on p "Sube un documento de tu computadora o arrastra el archivo aquí" at bounding box center [267, 150] width 179 height 7
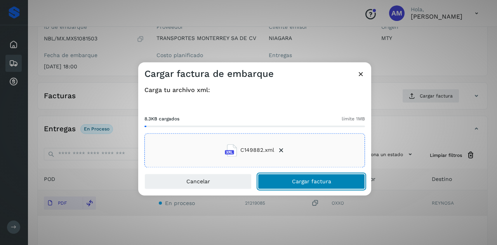
click at [287, 188] on button "Cargar factura" at bounding box center [311, 182] width 107 height 16
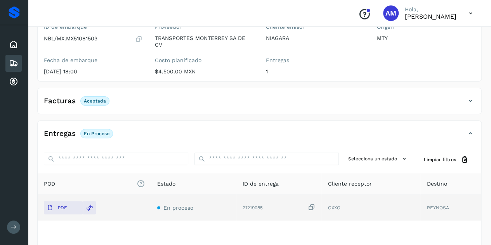
scroll to position [0, 0]
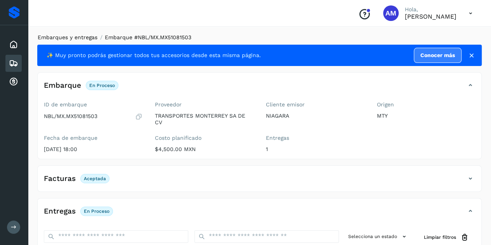
click at [78, 38] on link "Embarques y entregas" at bounding box center [68, 37] width 60 height 6
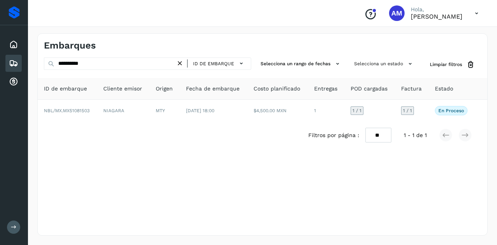
drag, startPoint x: 182, startPoint y: 66, endPoint x: 174, endPoint y: 66, distance: 8.2
click at [180, 66] on icon at bounding box center [180, 63] width 8 height 8
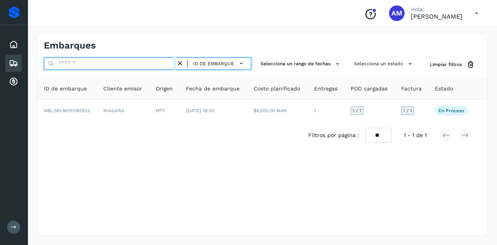
click at [162, 66] on input "text" at bounding box center [110, 63] width 132 height 12
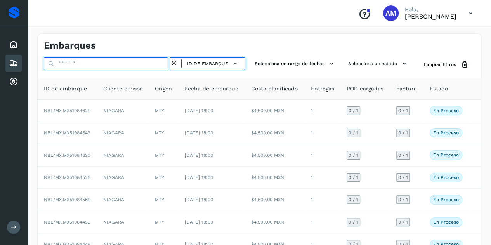
paste input "**********"
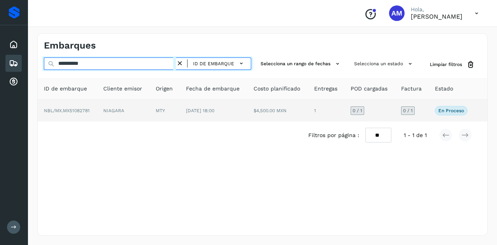
type input "**********"
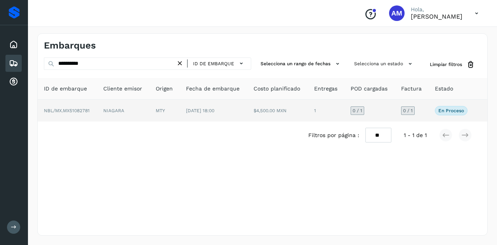
click at [199, 109] on span "[DATE] 18:00" at bounding box center [200, 110] width 28 height 5
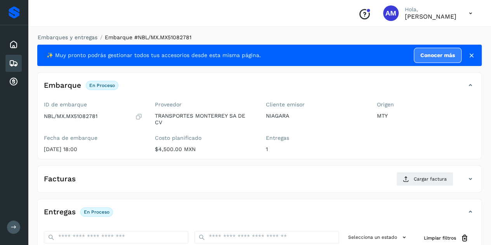
scroll to position [117, 0]
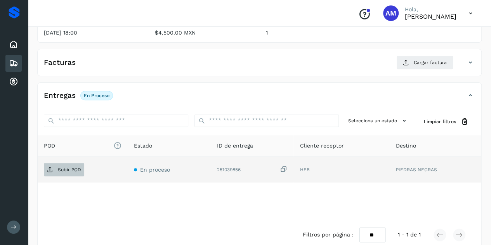
click at [50, 172] on span "Subir POD" at bounding box center [64, 170] width 40 height 12
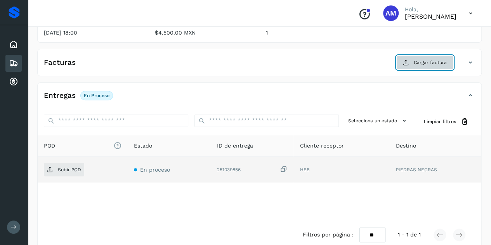
click at [412, 61] on button "Cargar factura" at bounding box center [425, 63] width 57 height 14
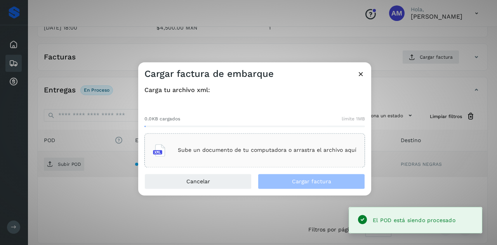
click at [254, 143] on div "Sube un documento de tu computadora o arrastra el archivo aquí" at bounding box center [255, 150] width 204 height 21
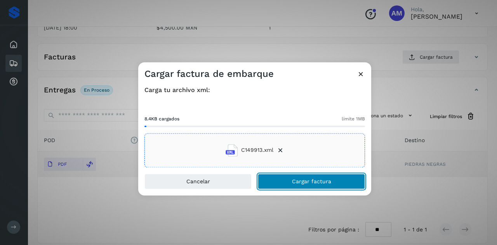
click at [275, 180] on button "Cargar factura" at bounding box center [311, 182] width 107 height 16
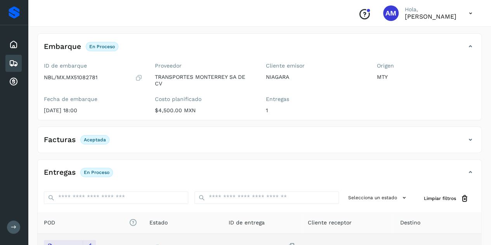
scroll to position [0, 0]
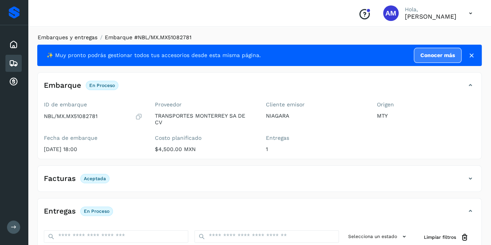
click at [85, 35] on link "Embarques y entregas" at bounding box center [68, 37] width 60 height 6
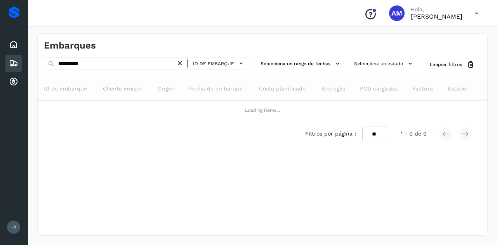
click at [181, 62] on icon at bounding box center [180, 63] width 8 height 8
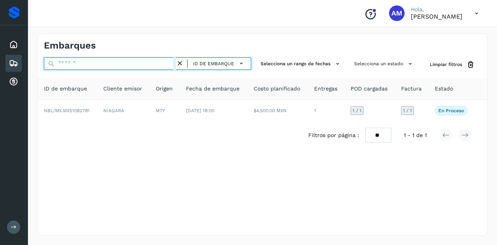
click at [155, 62] on input "text" at bounding box center [110, 63] width 132 height 12
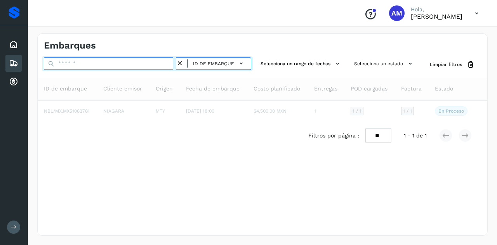
paste input "**********"
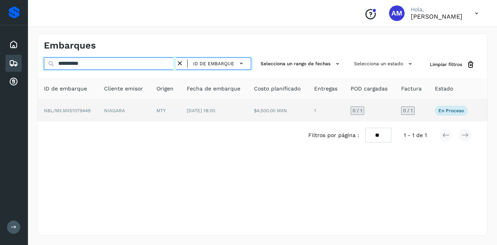
type input "**********"
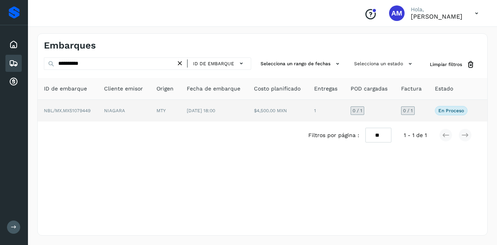
click at [178, 115] on td "MTY" at bounding box center [165, 111] width 30 height 22
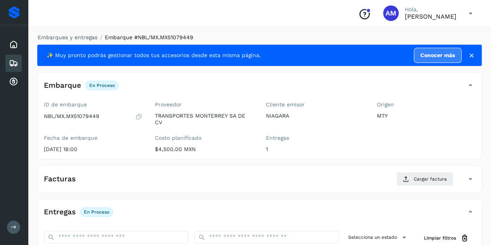
scroll to position [117, 0]
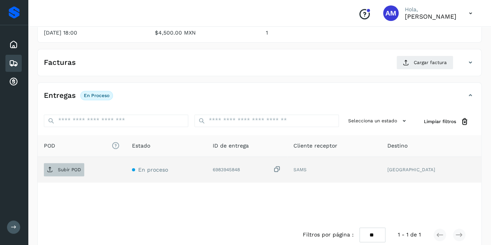
click at [75, 171] on p "Subir POD" at bounding box center [69, 169] width 23 height 5
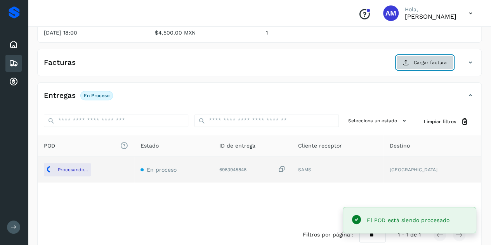
click at [429, 59] on span "Cargar factura" at bounding box center [430, 62] width 33 height 7
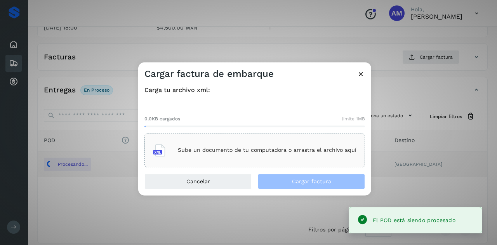
click at [334, 138] on div "Sube un documento de tu computadora o arrastra el archivo aquí" at bounding box center [254, 150] width 221 height 34
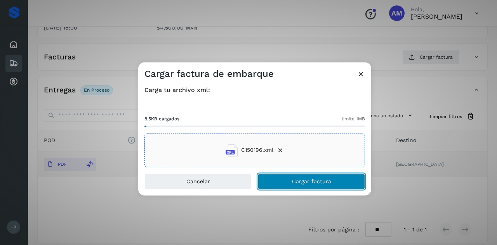
click at [296, 188] on button "Cargar factura" at bounding box center [311, 182] width 107 height 16
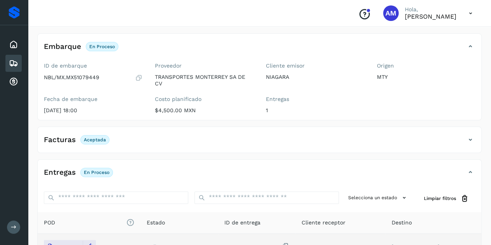
scroll to position [0, 0]
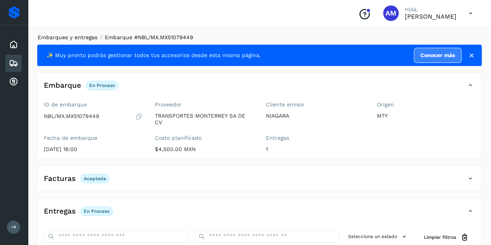
click at [69, 34] on link "Embarques y entregas" at bounding box center [68, 37] width 60 height 6
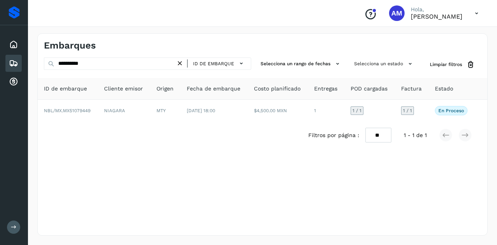
click at [181, 61] on icon at bounding box center [180, 63] width 8 height 8
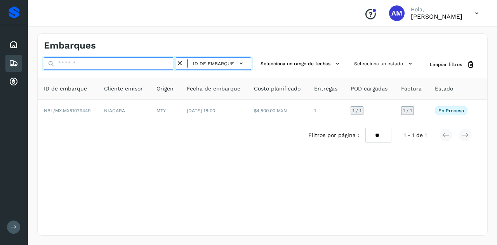
click at [164, 62] on input "text" at bounding box center [110, 63] width 132 height 12
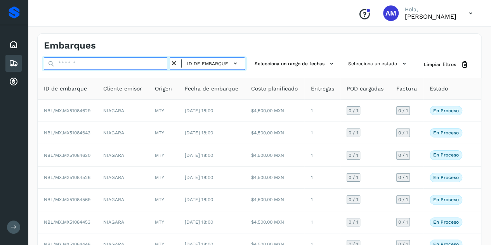
paste input "**********"
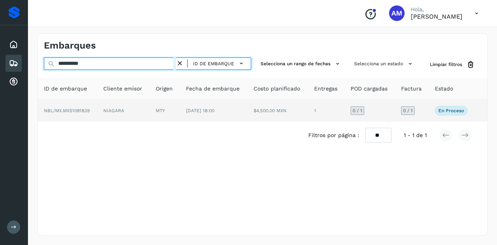
type input "**********"
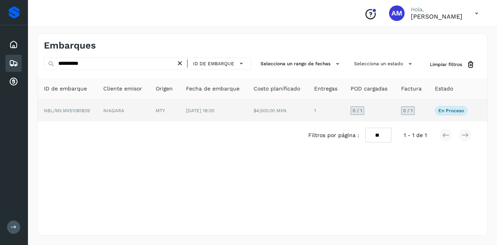
click at [162, 106] on td "MTY" at bounding box center [165, 111] width 30 height 22
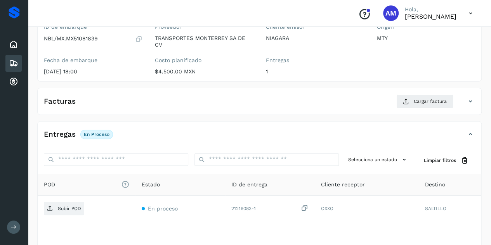
scroll to position [117, 0]
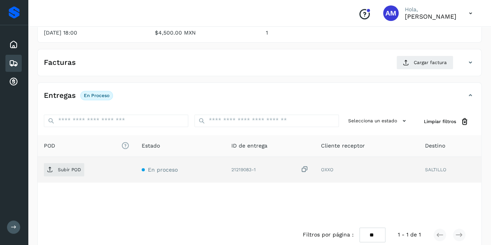
click at [72, 177] on td "Subir POD" at bounding box center [87, 170] width 98 height 26
click at [67, 165] on span "Subir POD" at bounding box center [64, 170] width 40 height 12
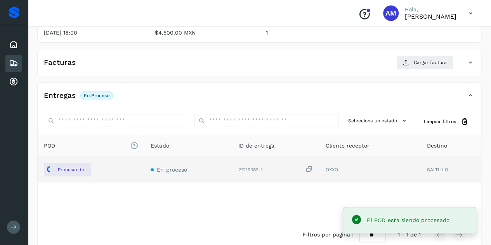
click at [479, 34] on div "Origen MTY" at bounding box center [426, 12] width 111 height 61
drag, startPoint x: 425, startPoint y: 52, endPoint x: 423, endPoint y: 60, distance: 8.1
click at [425, 57] on div "Facturas Cargar factura Aún no has subido ninguna factura" at bounding box center [259, 62] width 445 height 27
click at [423, 60] on span "Cargar factura" at bounding box center [430, 62] width 33 height 7
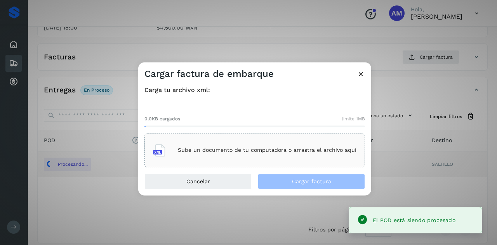
click at [260, 144] on div "Sube un documento de tu computadora o arrastra el archivo aquí" at bounding box center [255, 150] width 204 height 21
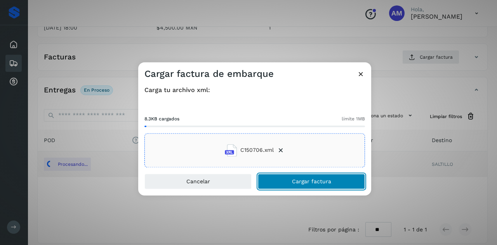
click at [297, 188] on button "Cargar factura" at bounding box center [311, 182] width 107 height 16
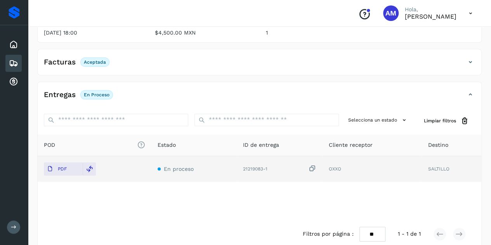
scroll to position [0, 0]
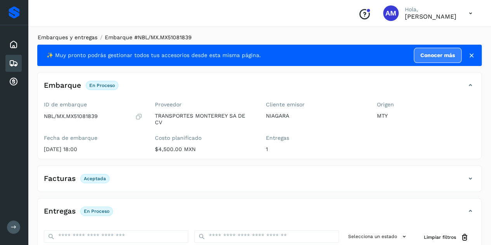
click at [86, 35] on link "Embarques y entregas" at bounding box center [68, 37] width 60 height 6
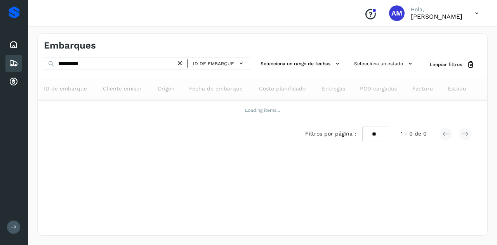
drag, startPoint x: 181, startPoint y: 61, endPoint x: 158, endPoint y: 63, distance: 23.8
click at [181, 61] on icon at bounding box center [180, 63] width 8 height 8
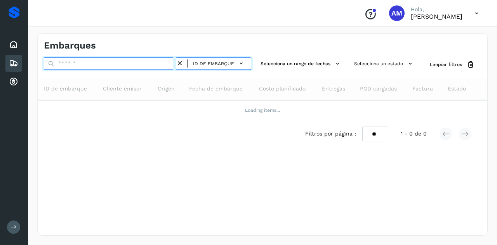
click at [157, 63] on input "text" at bounding box center [110, 63] width 132 height 12
paste input "**********"
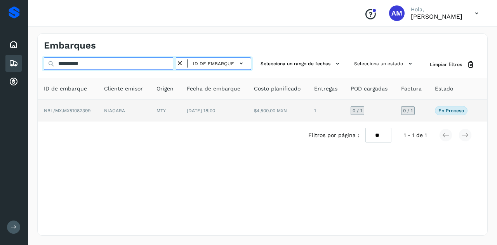
type input "**********"
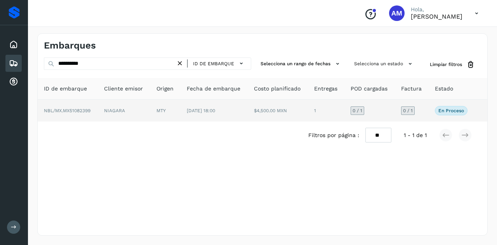
click at [164, 107] on td "MTY" at bounding box center [165, 111] width 30 height 22
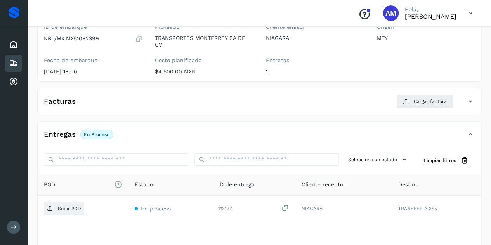
scroll to position [117, 0]
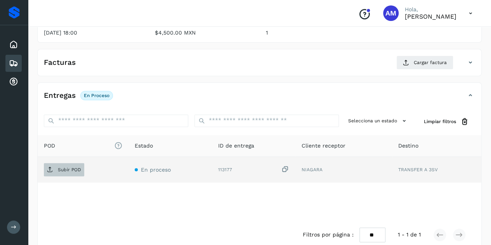
click at [78, 164] on span "Subir POD" at bounding box center [64, 170] width 40 height 12
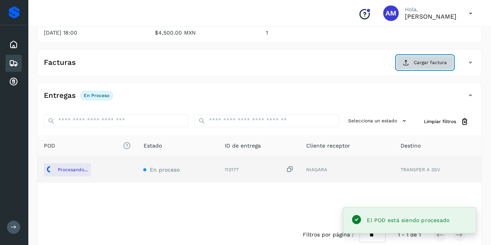
click at [407, 66] on button "Cargar factura" at bounding box center [425, 63] width 57 height 14
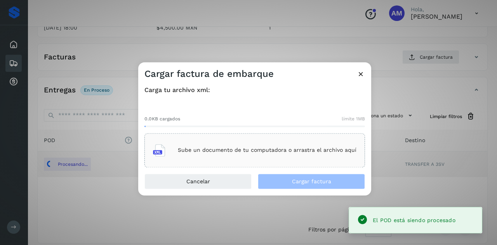
click at [277, 134] on div "Sube un documento de tu computadora o arrastra el archivo aquí" at bounding box center [254, 150] width 221 height 34
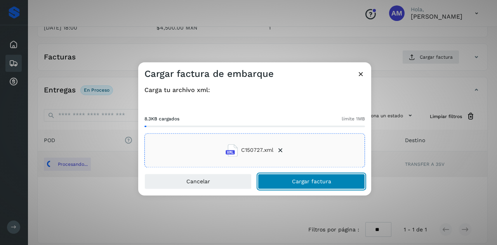
drag, startPoint x: 312, startPoint y: 180, endPoint x: 305, endPoint y: 181, distance: 7.1
click at [312, 180] on span "Cargar factura" at bounding box center [311, 181] width 39 height 5
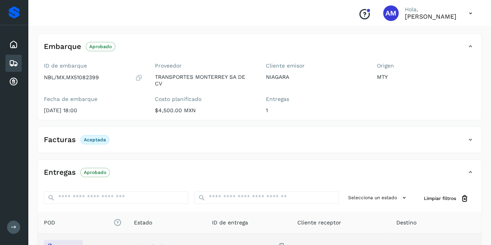
scroll to position [0, 0]
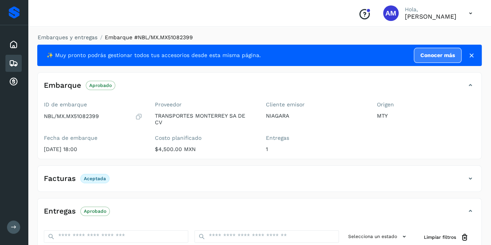
click at [83, 32] on div "Embarques y entregas Embarque #NBL/MX.MX51082399 ✨ Muy pronto podrás gestionar …" at bounding box center [259, 199] width 463 height 350
click at [82, 38] on link "Embarques y entregas" at bounding box center [68, 37] width 60 height 6
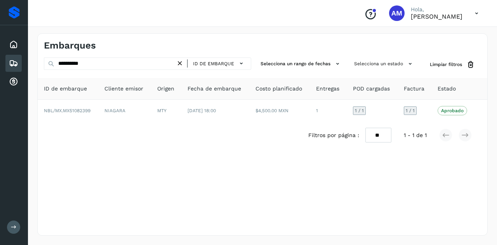
click at [181, 65] on icon at bounding box center [180, 63] width 8 height 8
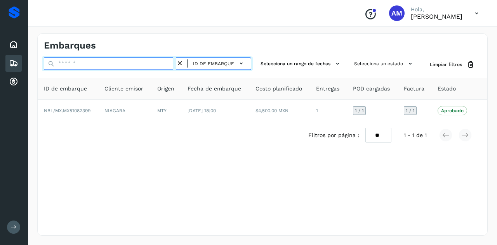
click at [149, 62] on input "text" at bounding box center [110, 63] width 132 height 12
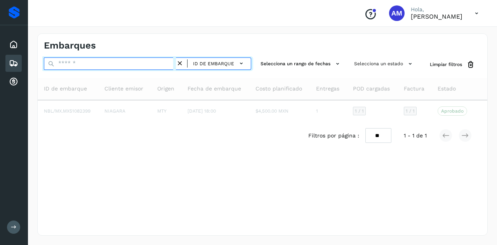
paste input "**********"
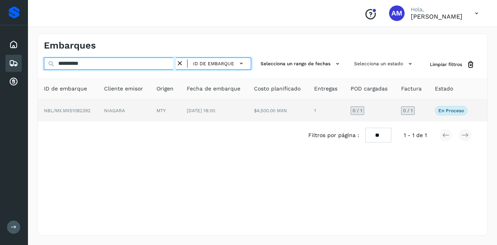
type input "**********"
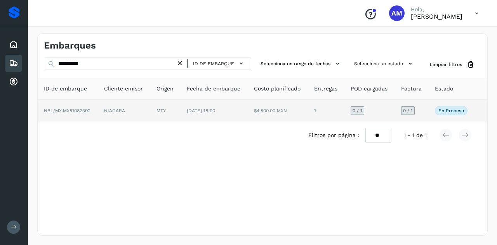
click at [173, 117] on td "MTY" at bounding box center [165, 111] width 30 height 22
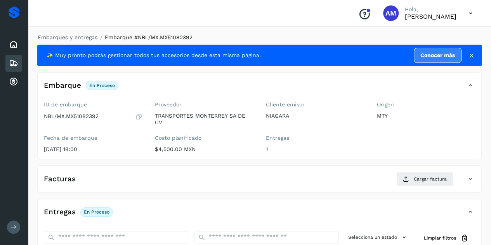
scroll to position [78, 0]
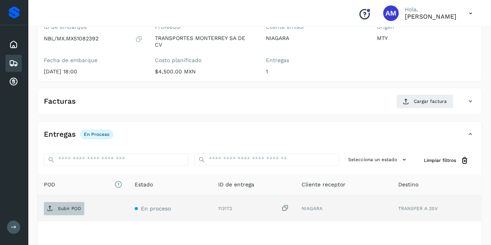
click at [72, 209] on p "Subir POD" at bounding box center [69, 208] width 23 height 5
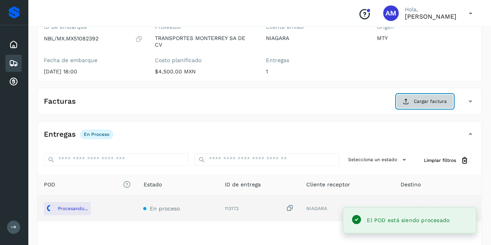
click at [423, 103] on span "Cargar factura" at bounding box center [430, 101] width 33 height 7
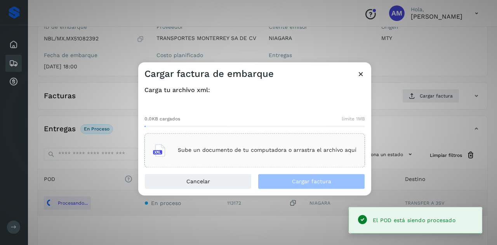
click at [297, 150] on p "Sube un documento de tu computadora o arrastra el archivo aquí" at bounding box center [267, 150] width 179 height 7
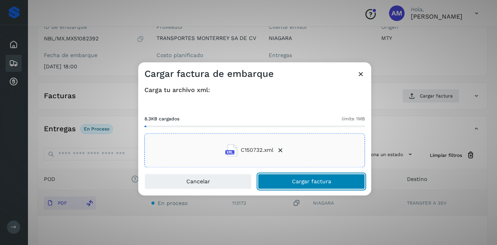
drag, startPoint x: 282, startPoint y: 175, endPoint x: 265, endPoint y: 178, distance: 16.9
click at [282, 177] on button "Cargar factura" at bounding box center [311, 182] width 107 height 16
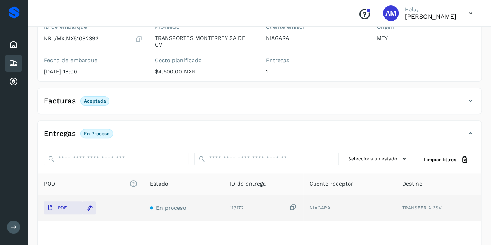
scroll to position [0, 0]
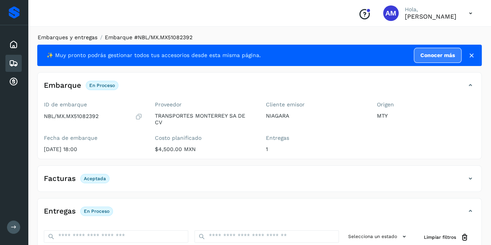
click at [78, 35] on link "Embarques y entregas" at bounding box center [68, 37] width 60 height 6
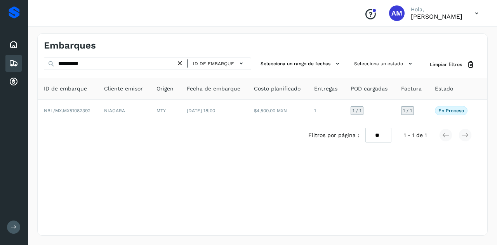
drag, startPoint x: 182, startPoint y: 61, endPoint x: 163, endPoint y: 63, distance: 19.5
click at [181, 61] on icon at bounding box center [180, 63] width 8 height 8
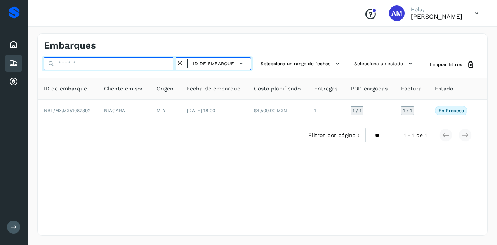
click at [163, 63] on input "text" at bounding box center [110, 63] width 132 height 12
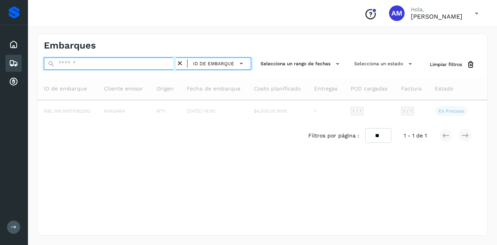
paste input "**********"
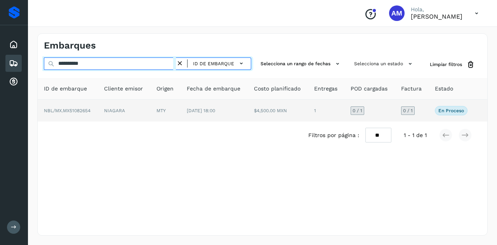
type input "**********"
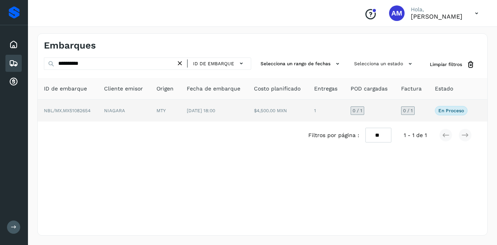
click at [172, 113] on td "MTY" at bounding box center [165, 111] width 30 height 22
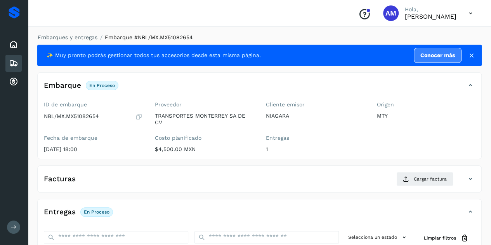
scroll to position [78, 0]
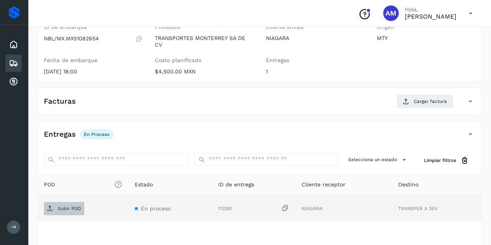
click at [75, 209] on p "Subir POD" at bounding box center [69, 208] width 23 height 5
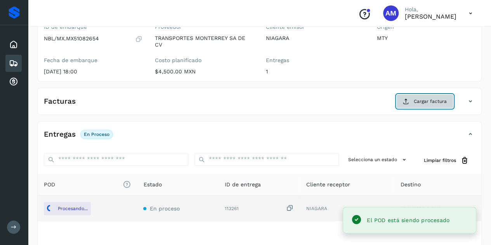
click at [409, 102] on icon at bounding box center [406, 101] width 6 height 6
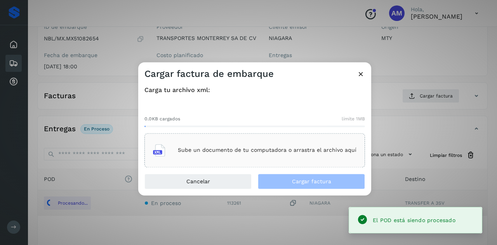
click at [303, 143] on div "Sube un documento de tu computadora o arrastra el archivo aquí" at bounding box center [255, 150] width 204 height 21
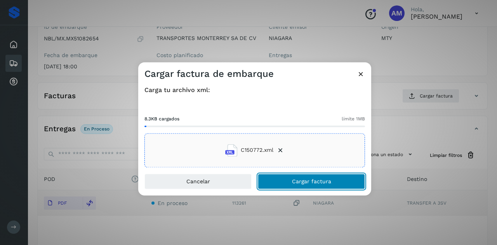
click at [289, 180] on button "Cargar factura" at bounding box center [311, 182] width 107 height 16
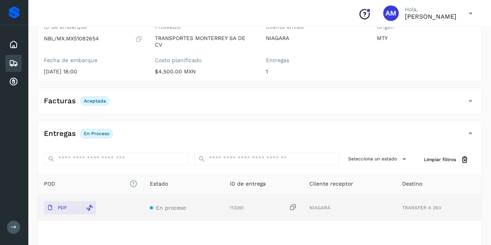
scroll to position [0, 0]
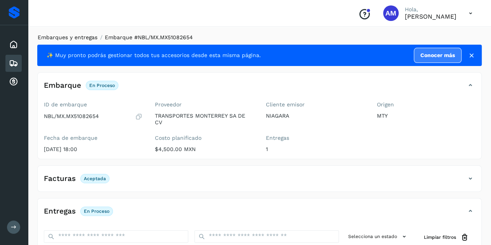
click at [83, 37] on link "Embarques y entregas" at bounding box center [68, 37] width 60 height 6
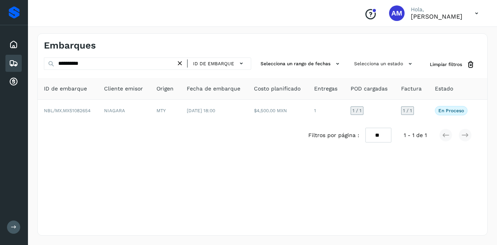
click at [179, 63] on icon at bounding box center [180, 63] width 8 height 8
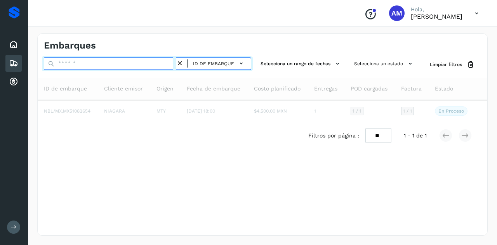
click at [142, 66] on input "text" at bounding box center [110, 63] width 132 height 12
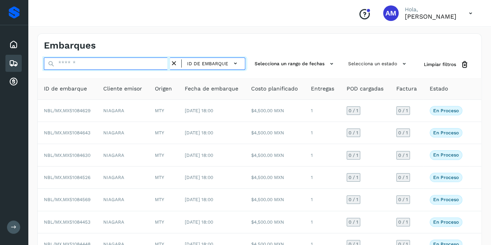
paste input "**********"
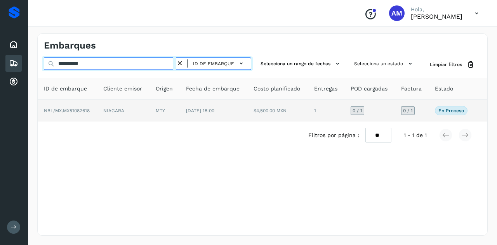
type input "**********"
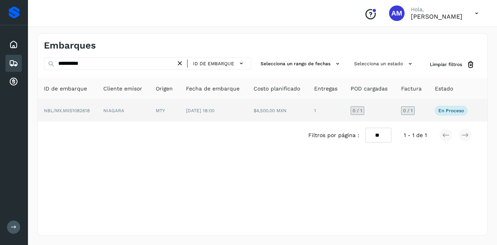
click at [157, 111] on td "MTY" at bounding box center [165, 111] width 30 height 22
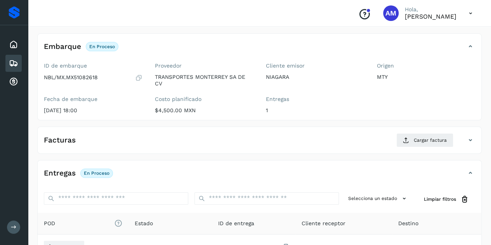
scroll to position [78, 0]
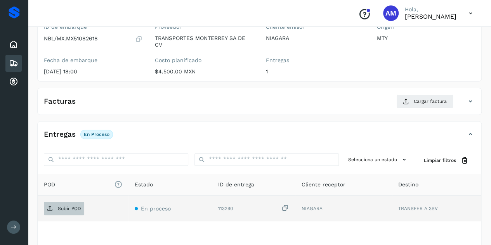
click at [73, 209] on p "Subir POD" at bounding box center [69, 208] width 23 height 5
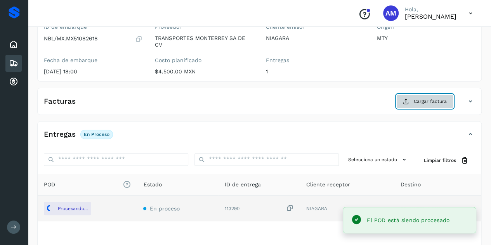
click at [424, 103] on span "Cargar factura" at bounding box center [430, 101] width 33 height 7
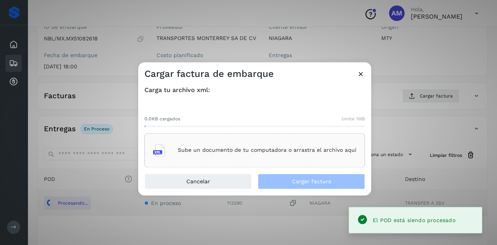
click at [242, 147] on p "Sube un documento de tu computadora o arrastra el archivo aquí" at bounding box center [267, 150] width 179 height 7
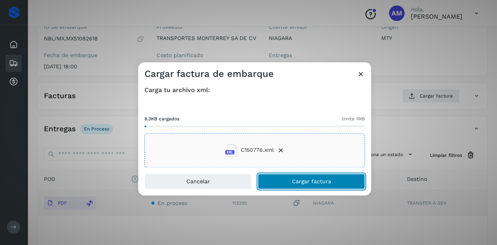
click at [295, 182] on span "Cargar factura" at bounding box center [311, 181] width 39 height 5
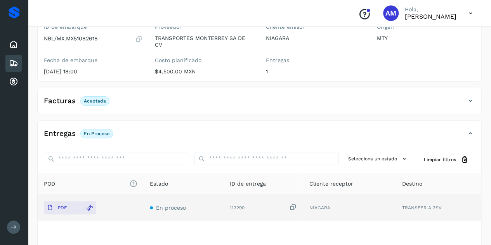
scroll to position [0, 0]
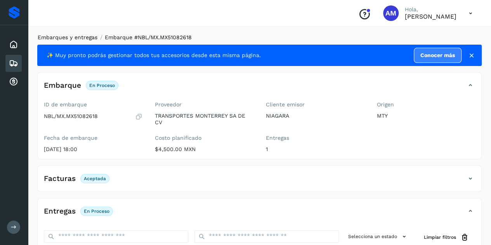
click at [70, 36] on link "Embarques y entregas" at bounding box center [68, 37] width 60 height 6
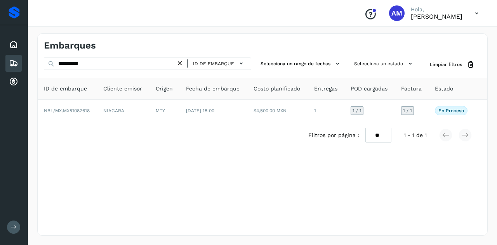
click at [179, 62] on icon at bounding box center [180, 63] width 8 height 8
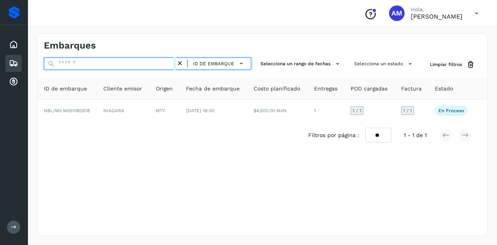
click at [146, 62] on input "text" at bounding box center [110, 63] width 132 height 12
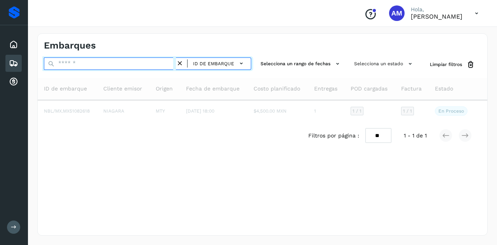
paste input "**********"
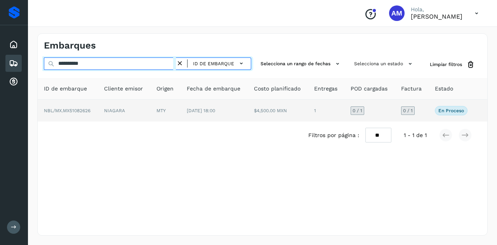
type input "**********"
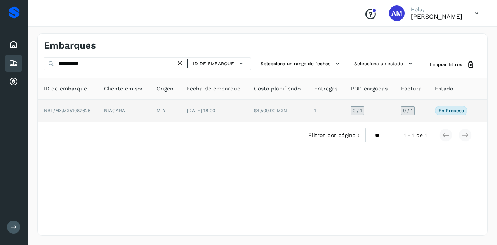
click at [148, 110] on td "NIAGARA" at bounding box center [124, 111] width 52 height 22
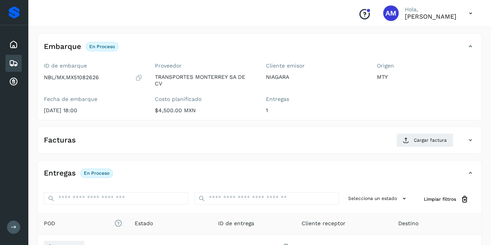
scroll to position [78, 0]
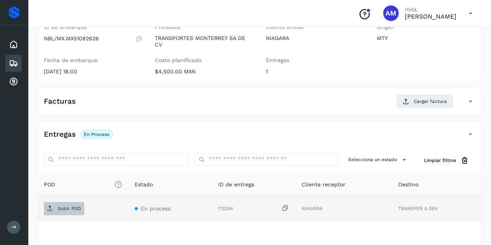
click at [74, 206] on p "Subir POD" at bounding box center [69, 208] width 23 height 5
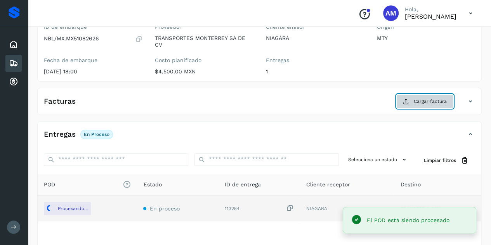
click at [420, 101] on span "Cargar factura" at bounding box center [430, 101] width 33 height 7
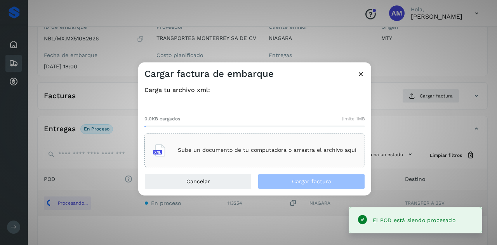
click at [327, 135] on div "Sube un documento de tu computadora o arrastra el archivo aquí" at bounding box center [254, 150] width 221 height 34
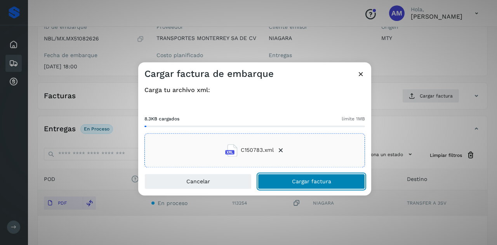
click at [294, 188] on button "Cargar factura" at bounding box center [311, 182] width 107 height 16
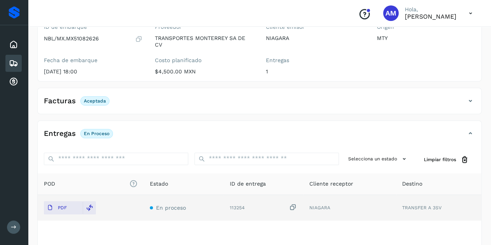
scroll to position [0, 0]
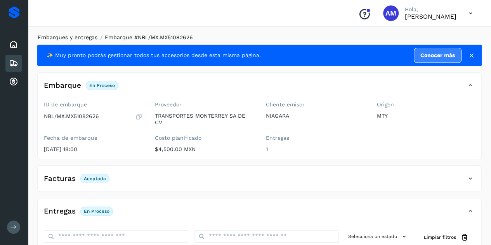
click at [78, 39] on link "Embarques y entregas" at bounding box center [68, 37] width 60 height 6
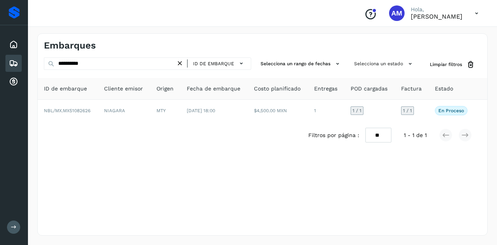
click at [182, 62] on icon at bounding box center [180, 63] width 8 height 8
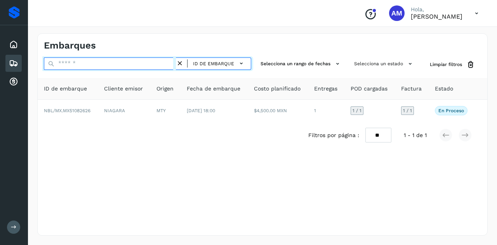
click at [153, 62] on input "text" at bounding box center [110, 63] width 132 height 12
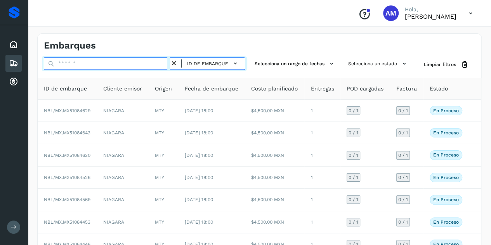
paste input "**********"
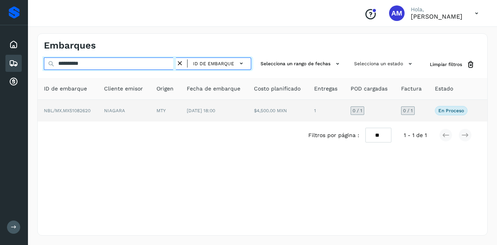
type input "**********"
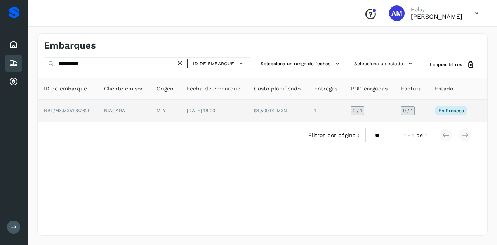
click at [157, 111] on td "MTY" at bounding box center [165, 111] width 30 height 22
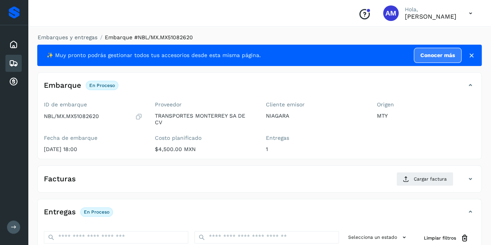
scroll to position [117, 0]
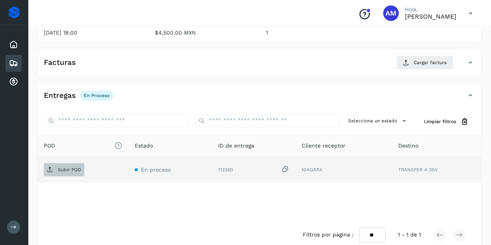
click at [75, 170] on p "Subir POD" at bounding box center [69, 169] width 23 height 5
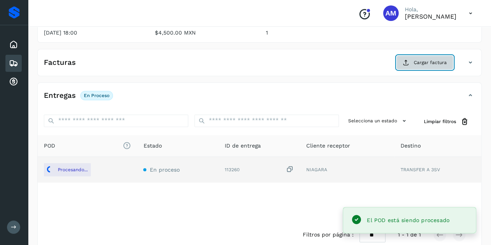
click at [408, 62] on icon at bounding box center [406, 62] width 6 height 6
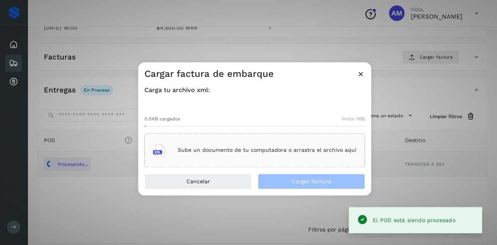
click at [266, 146] on div "Sube un documento de tu computadora o arrastra el archivo aquí" at bounding box center [255, 150] width 204 height 21
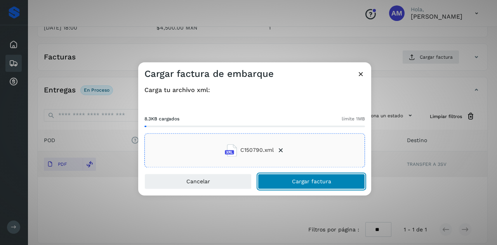
click at [282, 187] on button "Cargar factura" at bounding box center [311, 182] width 107 height 16
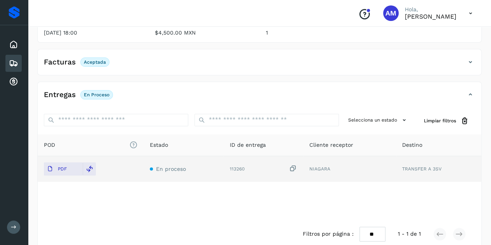
scroll to position [0, 0]
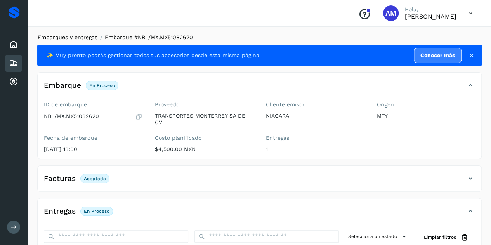
click at [49, 35] on link "Embarques y entregas" at bounding box center [68, 37] width 60 height 6
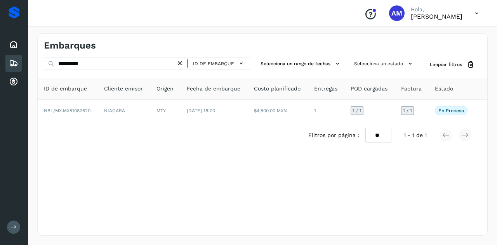
click at [183, 66] on icon at bounding box center [180, 63] width 8 height 8
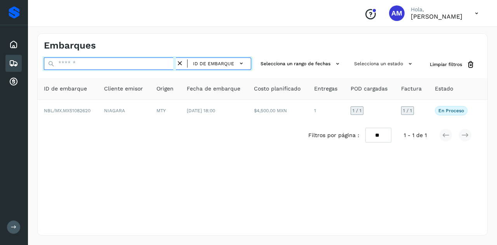
click at [169, 65] on input "text" at bounding box center [110, 63] width 132 height 12
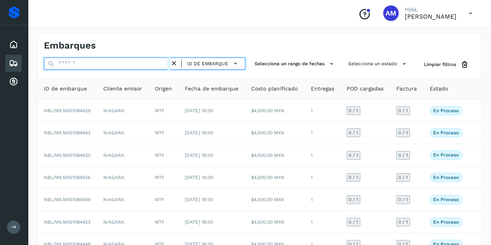
paste input "**********"
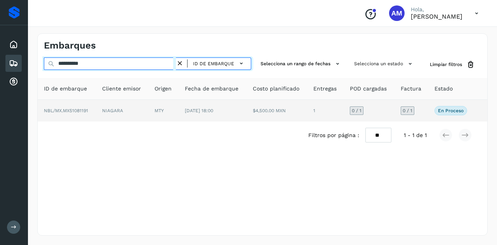
type input "**********"
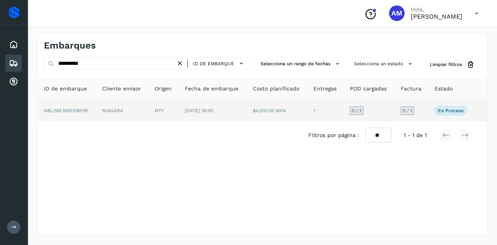
click at [177, 111] on td "MTY" at bounding box center [163, 111] width 30 height 22
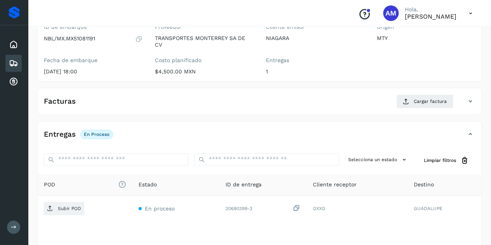
scroll to position [117, 0]
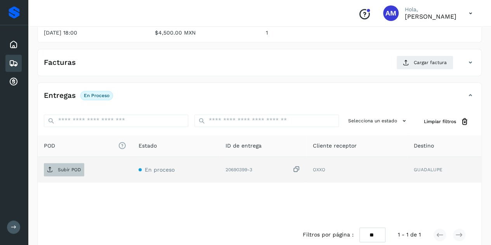
click at [58, 172] on span "Subir POD" at bounding box center [64, 170] width 40 height 12
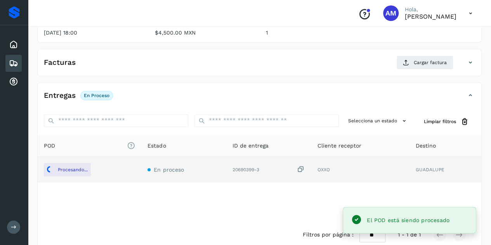
click at [424, 106] on div "Entregas En proceso" at bounding box center [260, 98] width 444 height 19
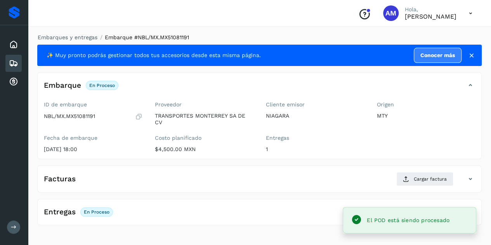
scroll to position [0, 0]
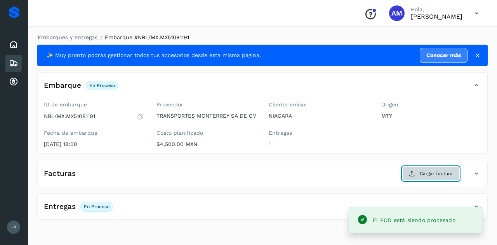
click at [435, 181] on button "Cargar factura" at bounding box center [430, 174] width 57 height 14
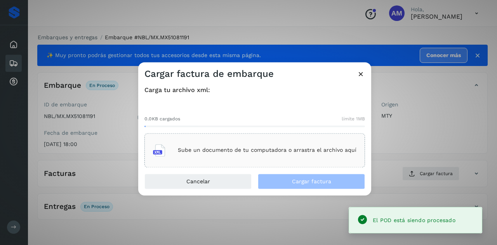
click at [297, 142] on div "Sube un documento de tu computadora o arrastra el archivo aquí" at bounding box center [255, 150] width 204 height 21
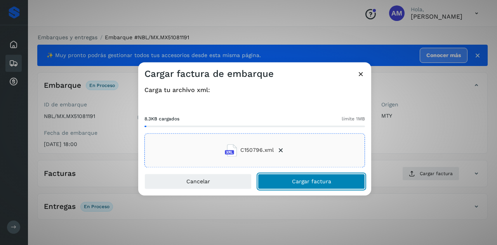
click at [284, 178] on button "Cargar factura" at bounding box center [311, 182] width 107 height 16
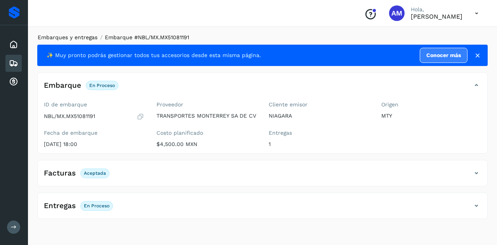
click at [75, 38] on link "Embarques y entregas" at bounding box center [68, 37] width 60 height 6
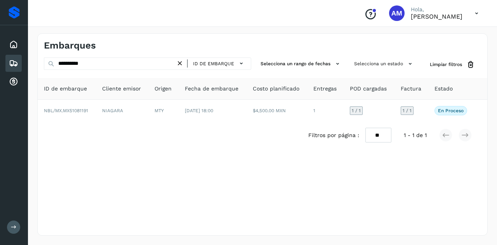
click at [184, 65] on icon at bounding box center [180, 63] width 8 height 8
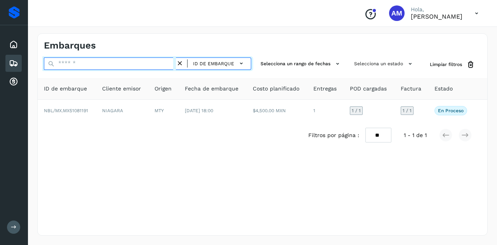
click at [139, 63] on input "text" at bounding box center [110, 63] width 132 height 12
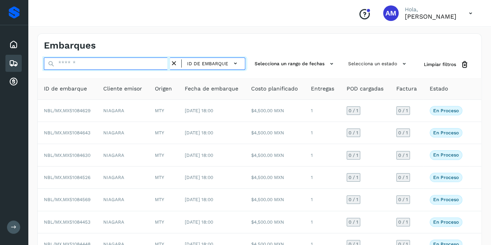
paste input "**********"
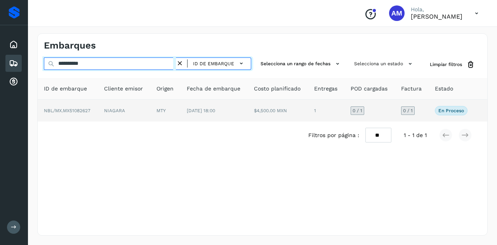
type input "**********"
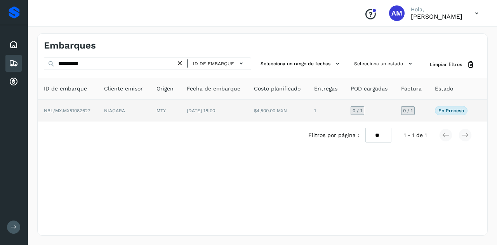
click at [156, 108] on td "MTY" at bounding box center [165, 111] width 30 height 22
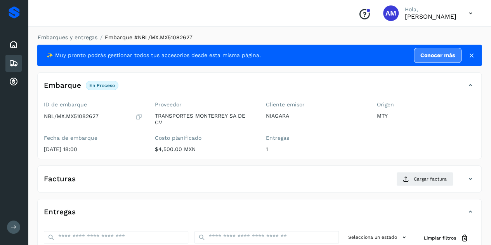
scroll to position [78, 0]
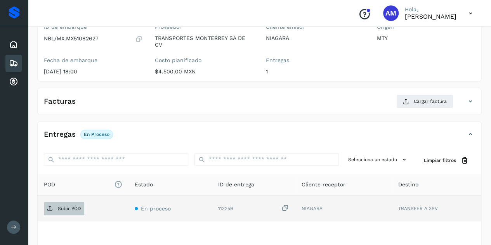
click at [54, 207] on span "Subir POD" at bounding box center [64, 208] width 40 height 12
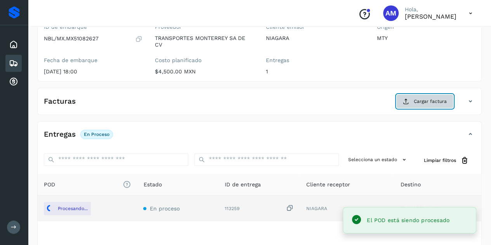
click at [425, 99] on span "Cargar factura" at bounding box center [430, 101] width 33 height 7
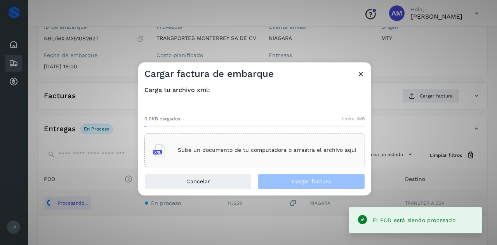
click at [249, 159] on div "Sube un documento de tu computadora o arrastra el archivo aquí" at bounding box center [255, 150] width 204 height 21
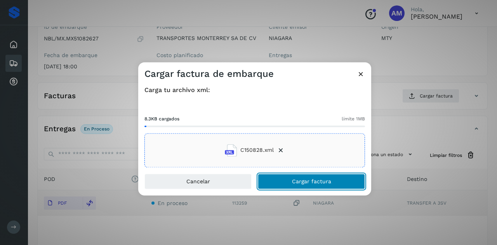
click at [293, 181] on span "Cargar factura" at bounding box center [311, 181] width 39 height 5
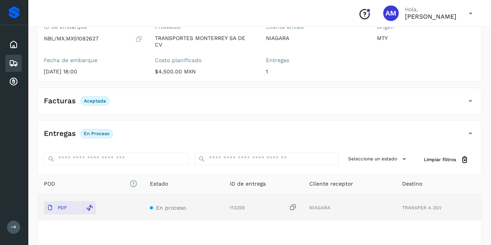
scroll to position [0, 0]
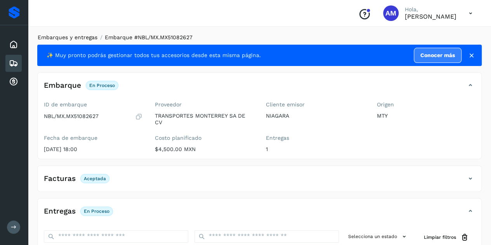
click at [71, 36] on link "Embarques y entregas" at bounding box center [68, 37] width 60 height 6
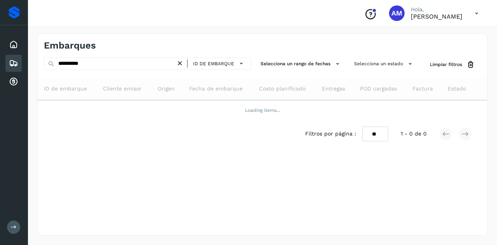
click at [181, 61] on icon at bounding box center [180, 63] width 8 height 8
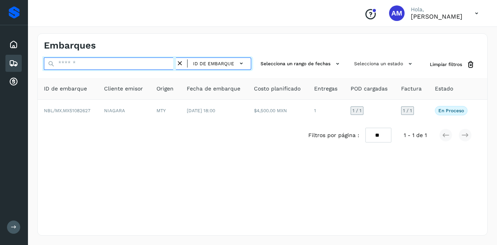
click at [166, 63] on input "text" at bounding box center [110, 63] width 132 height 12
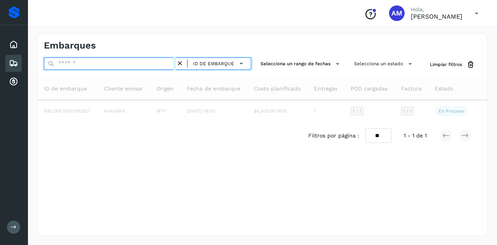
paste input "**********"
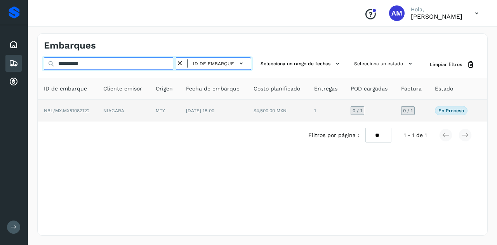
type input "**********"
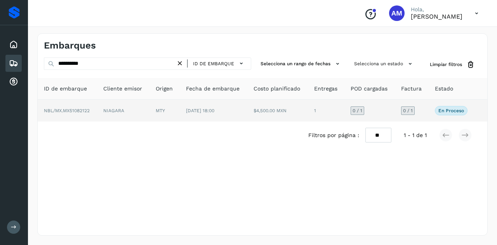
click at [157, 118] on td "MTY" at bounding box center [165, 111] width 30 height 22
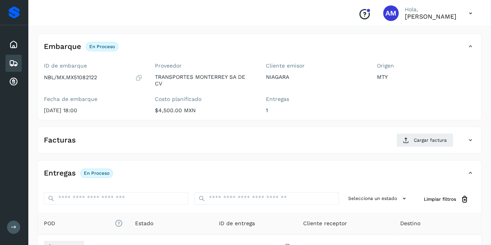
scroll to position [78, 0]
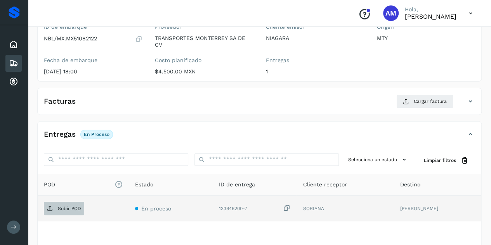
click at [77, 206] on p "Subir POD" at bounding box center [69, 208] width 23 height 5
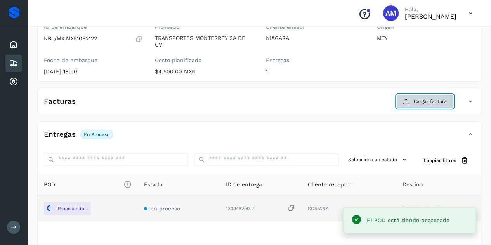
click at [416, 104] on button "Cargar factura" at bounding box center [425, 101] width 57 height 14
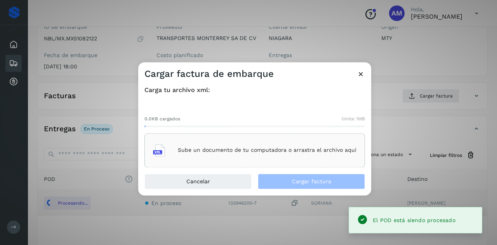
click at [354, 143] on div "Sube un documento de tu computadora o arrastra el archivo aquí" at bounding box center [255, 150] width 204 height 21
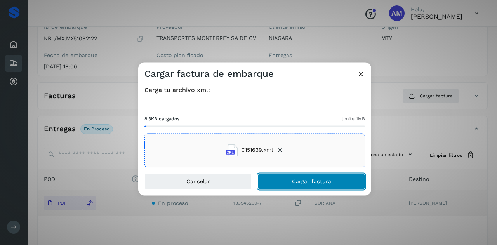
click at [292, 186] on button "Cargar factura" at bounding box center [311, 182] width 107 height 16
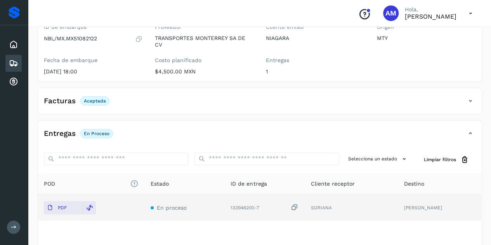
scroll to position [0, 0]
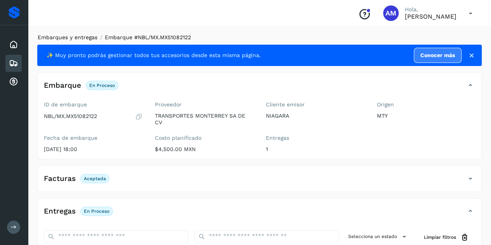
click at [70, 35] on link "Embarques y entregas" at bounding box center [68, 37] width 60 height 6
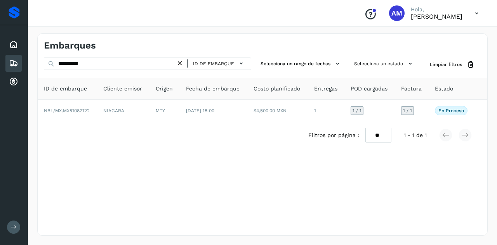
click at [183, 63] on icon at bounding box center [180, 63] width 8 height 8
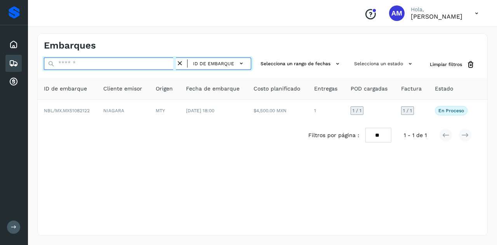
click at [156, 63] on input "text" at bounding box center [110, 63] width 132 height 12
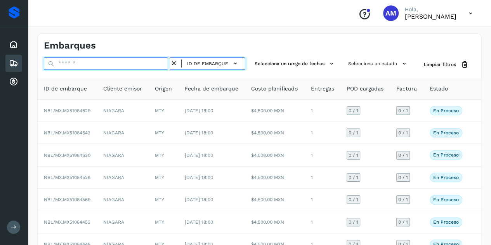
paste input "**********"
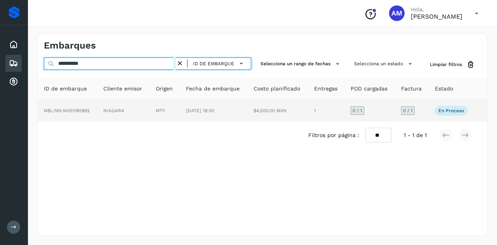
type input "**********"
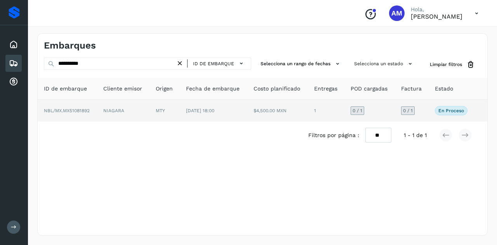
click at [134, 116] on td "NIAGARA" at bounding box center [123, 111] width 52 height 22
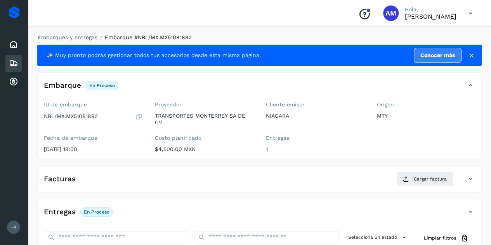
scroll to position [78, 0]
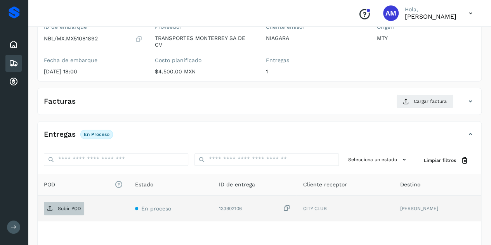
click at [57, 209] on span "Subir POD" at bounding box center [64, 208] width 40 height 12
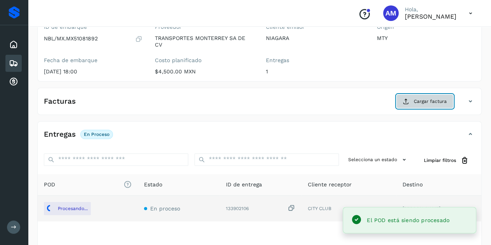
click at [419, 107] on button "Cargar factura" at bounding box center [425, 101] width 57 height 14
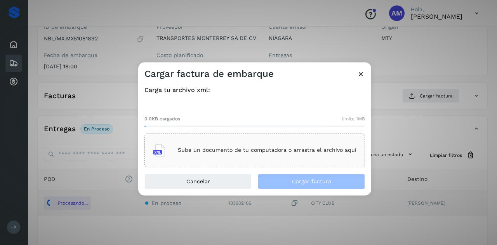
click at [295, 150] on p "Sube un documento de tu computadora o arrastra el archivo aquí" at bounding box center [267, 150] width 179 height 7
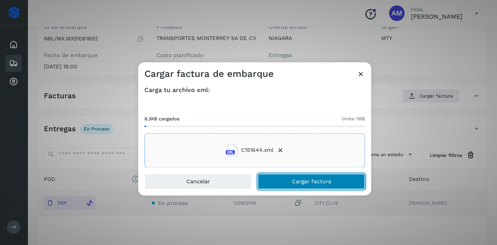
drag, startPoint x: 283, startPoint y: 187, endPoint x: 271, endPoint y: 189, distance: 11.5
click at [283, 187] on button "Cargar factura" at bounding box center [311, 182] width 107 height 16
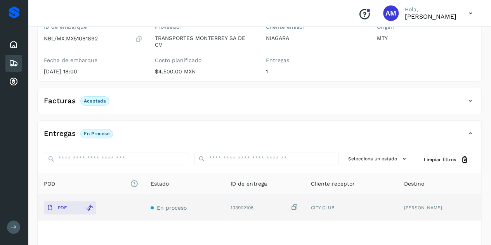
scroll to position [0, 0]
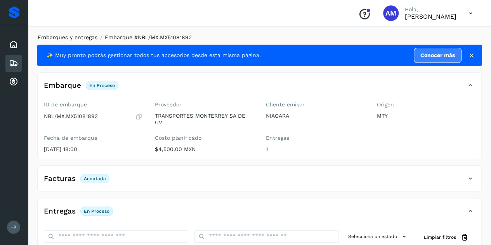
click at [56, 37] on link "Embarques y entregas" at bounding box center [68, 37] width 60 height 6
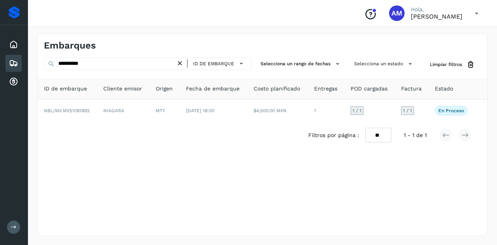
drag, startPoint x: 181, startPoint y: 63, endPoint x: 164, endPoint y: 63, distance: 17.1
click at [181, 63] on icon at bounding box center [180, 63] width 8 height 8
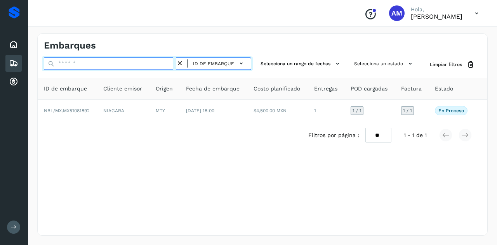
click at [160, 63] on input "text" at bounding box center [110, 63] width 132 height 12
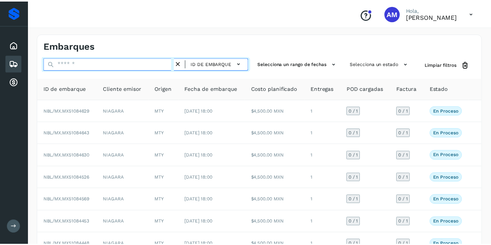
paste input "**********"
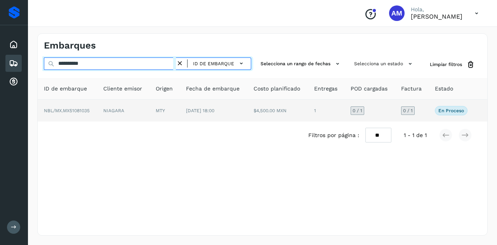
type input "**********"
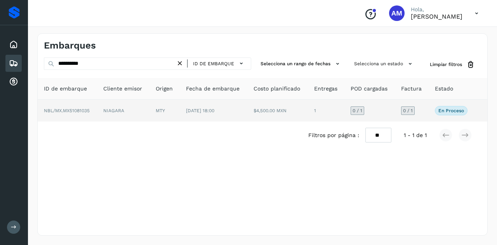
click at [159, 111] on td "MTY" at bounding box center [165, 111] width 30 height 22
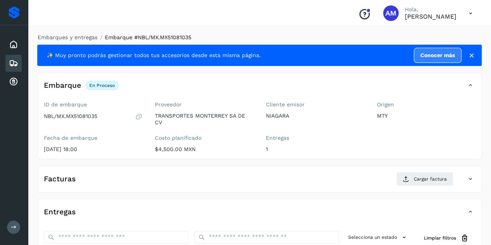
scroll to position [78, 0]
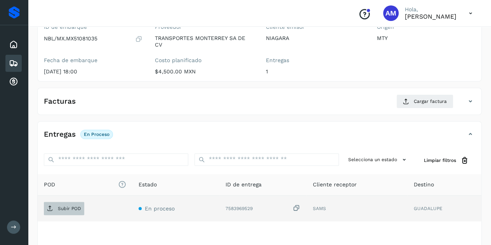
click at [64, 209] on p "Subir POD" at bounding box center [69, 208] width 23 height 5
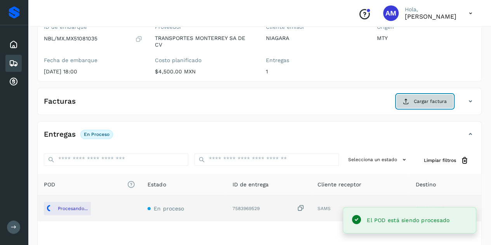
click at [432, 100] on span "Cargar factura" at bounding box center [430, 101] width 33 height 7
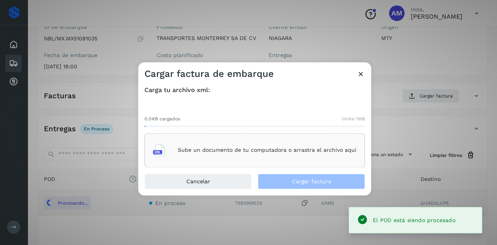
click at [334, 143] on div "Sube un documento de tu computadora o arrastra el archivo aquí" at bounding box center [255, 150] width 204 height 21
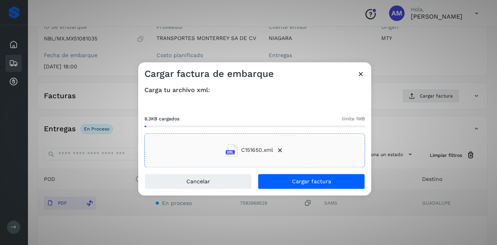
click at [314, 191] on div "Cancelar Cargar factura" at bounding box center [254, 185] width 233 height 22
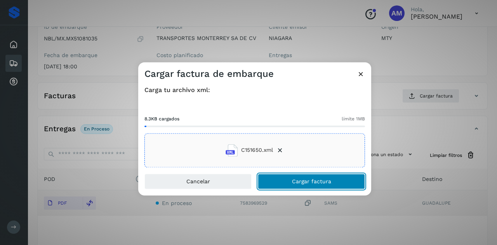
click at [314, 186] on button "Cargar factura" at bounding box center [311, 182] width 107 height 16
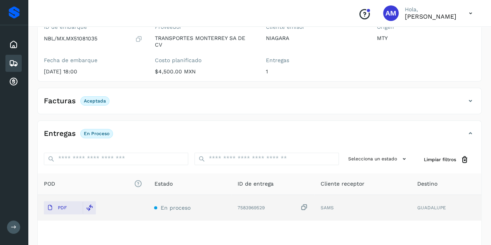
scroll to position [0, 0]
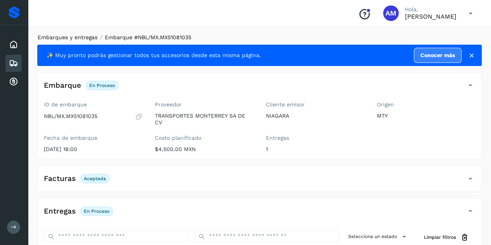
click at [49, 35] on link "Embarques y entregas" at bounding box center [68, 37] width 60 height 6
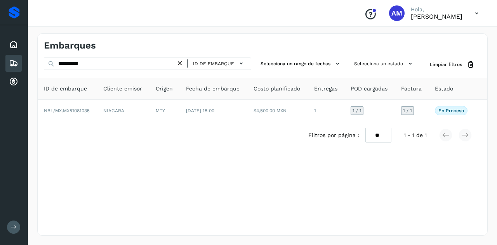
click at [184, 68] on div "ID de embarque" at bounding box center [213, 63] width 75 height 12
drag, startPoint x: 182, startPoint y: 65, endPoint x: 172, endPoint y: 66, distance: 10.6
click at [182, 65] on icon at bounding box center [180, 63] width 8 height 8
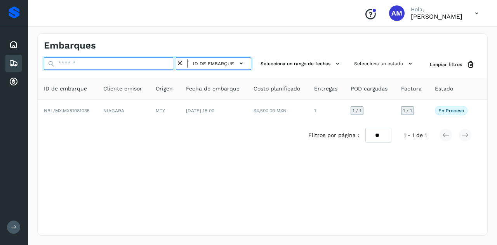
click at [172, 66] on input "text" at bounding box center [110, 63] width 132 height 12
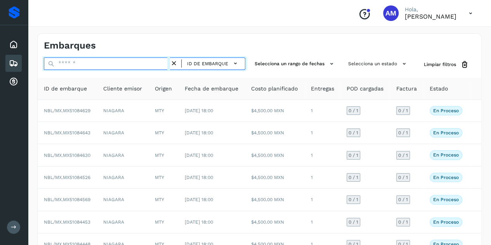
paste input "**********"
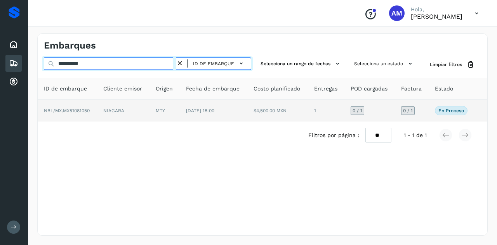
type input "**********"
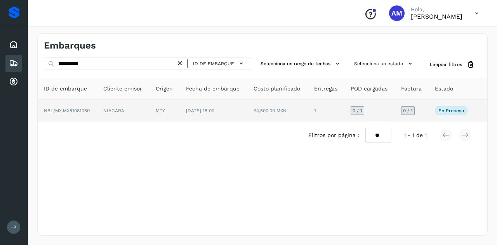
click at [163, 111] on td "MTY" at bounding box center [165, 111] width 30 height 22
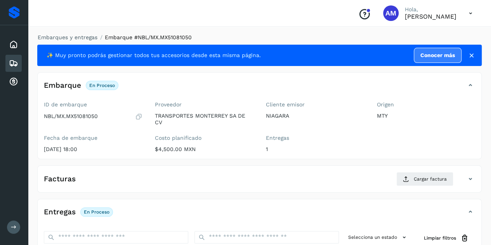
scroll to position [78, 0]
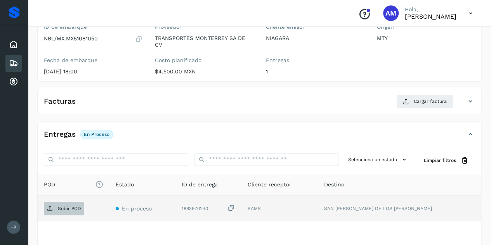
click at [77, 210] on p "Subir POD" at bounding box center [69, 208] width 23 height 5
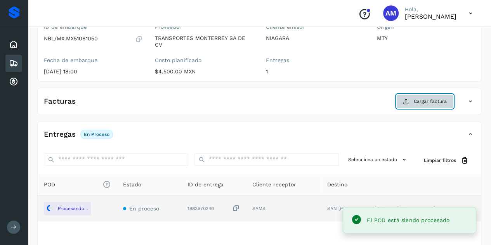
click at [419, 97] on button "Cargar factura" at bounding box center [425, 101] width 57 height 14
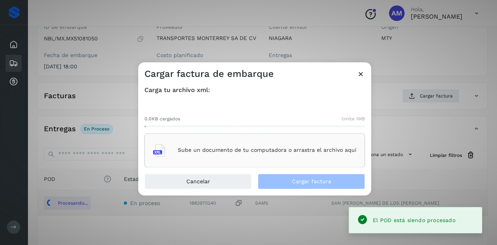
click at [323, 144] on div "Sube un documento de tu computadora o arrastra el archivo aquí" at bounding box center [255, 150] width 204 height 21
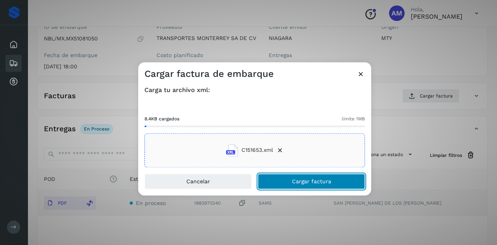
click at [295, 182] on span "Cargar factura" at bounding box center [311, 181] width 39 height 5
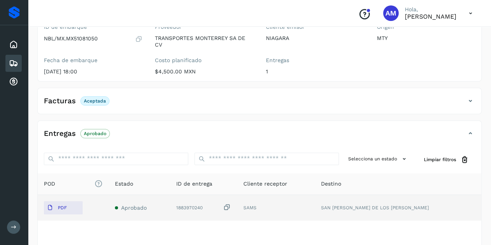
scroll to position [0, 0]
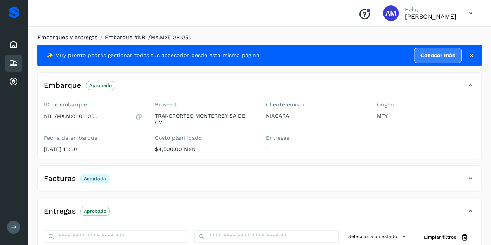
click at [75, 35] on link "Embarques y entregas" at bounding box center [68, 37] width 60 height 6
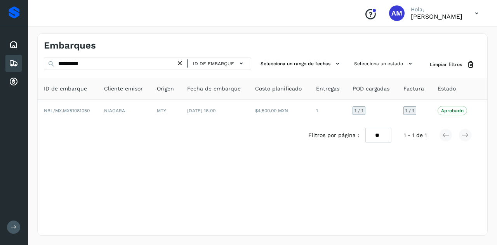
click at [180, 59] on icon at bounding box center [180, 63] width 8 height 8
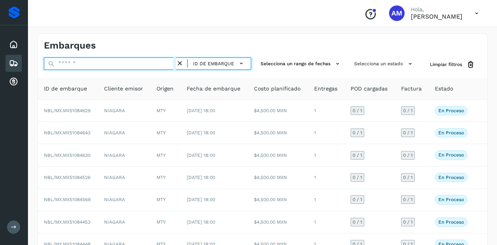
click at [146, 65] on input "text" at bounding box center [110, 63] width 132 height 12
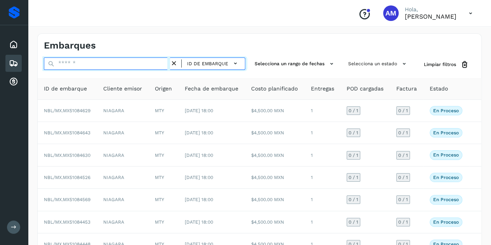
paste input "**********"
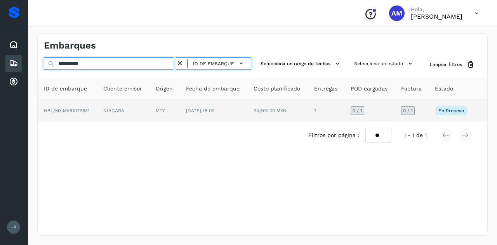
type input "**********"
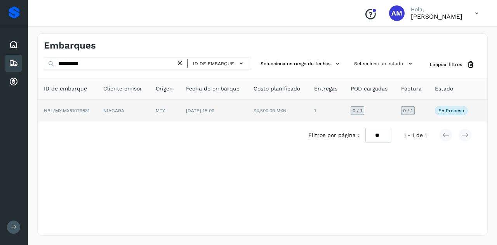
click at [125, 109] on td "NIAGARA" at bounding box center [123, 111] width 52 height 22
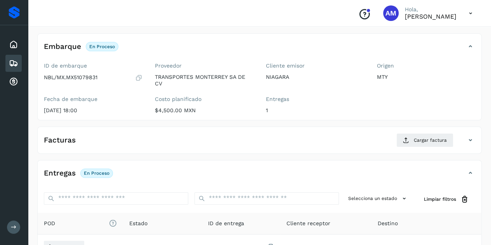
scroll to position [117, 0]
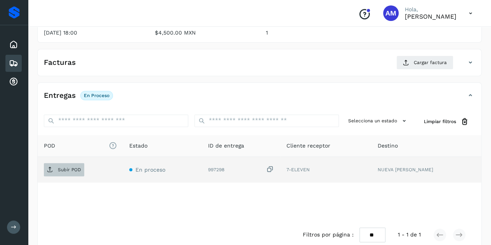
click at [77, 169] on p "Subir POD" at bounding box center [69, 169] width 23 height 5
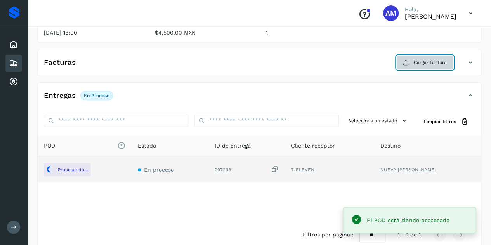
click at [416, 62] on span "Cargar factura" at bounding box center [430, 62] width 33 height 7
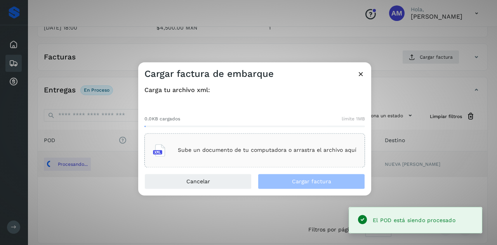
click at [292, 155] on div "Sube un documento de tu computadora o arrastra el archivo aquí" at bounding box center [255, 150] width 204 height 21
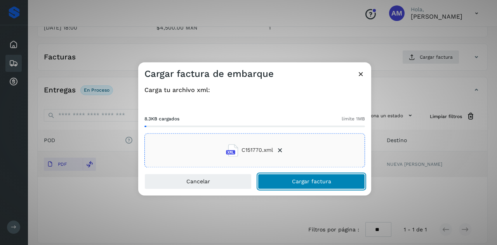
click at [299, 181] on span "Cargar factura" at bounding box center [311, 181] width 39 height 5
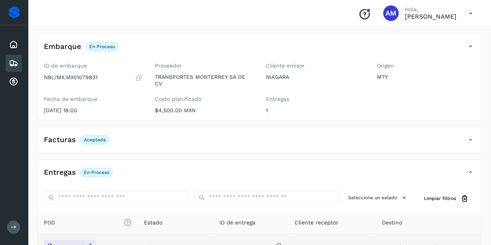
scroll to position [0, 0]
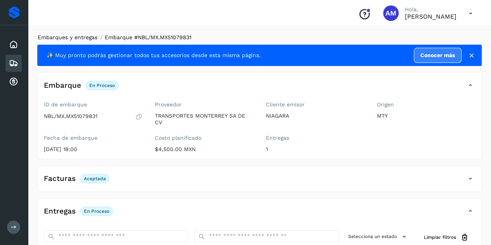
click at [82, 37] on link "Embarques y entregas" at bounding box center [68, 37] width 60 height 6
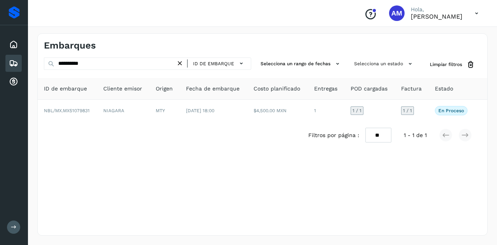
click at [183, 62] on icon at bounding box center [180, 63] width 8 height 8
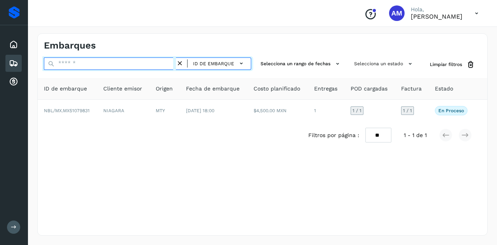
click at [157, 69] on input "text" at bounding box center [110, 63] width 132 height 12
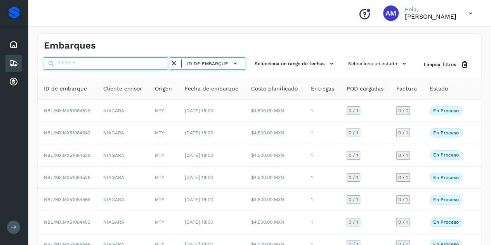
paste input "**********"
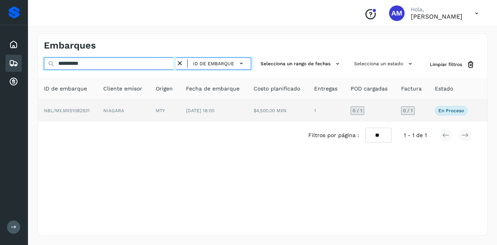
type input "**********"
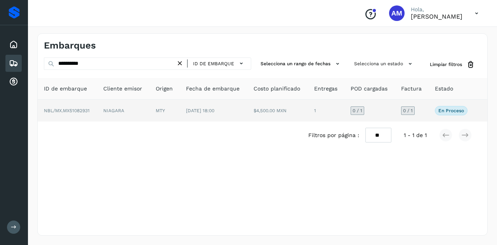
click at [174, 114] on td "MTY" at bounding box center [165, 111] width 30 height 22
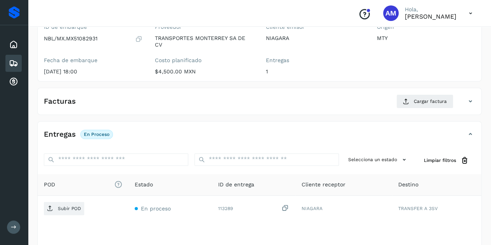
scroll to position [117, 0]
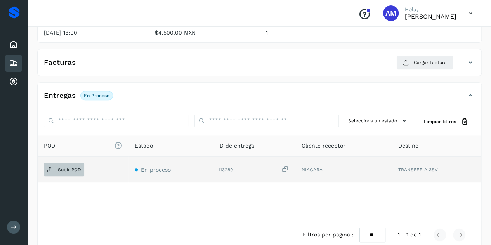
click at [79, 167] on p "Subir POD" at bounding box center [69, 169] width 23 height 5
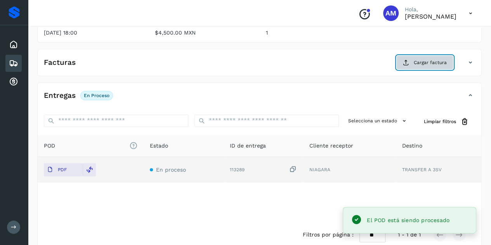
click at [417, 65] on button "Cargar factura" at bounding box center [425, 63] width 57 height 14
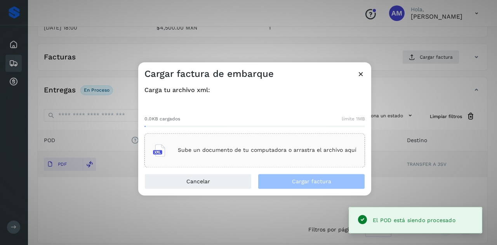
click at [224, 145] on div "Sube un documento de tu computadora o arrastra el archivo aquí" at bounding box center [255, 150] width 204 height 21
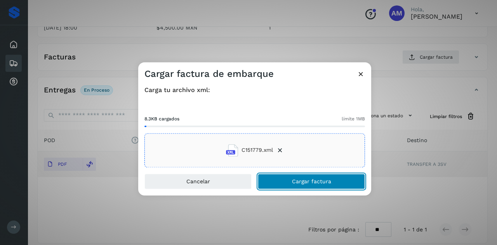
click at [302, 186] on button "Cargar factura" at bounding box center [311, 182] width 107 height 16
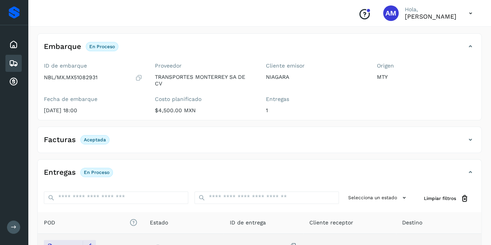
scroll to position [0, 0]
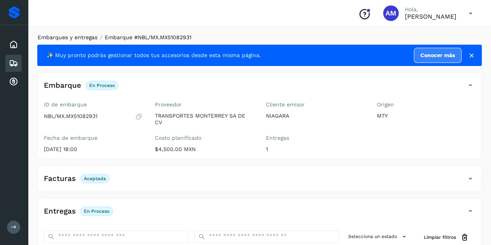
click at [74, 36] on link "Embarques y entregas" at bounding box center [68, 37] width 60 height 6
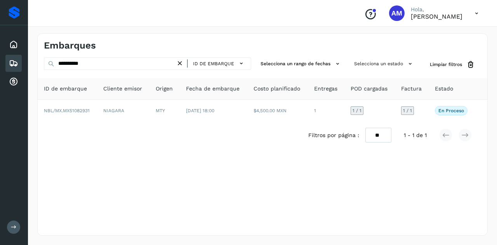
drag, startPoint x: 184, startPoint y: 63, endPoint x: 142, endPoint y: 65, distance: 42.4
click at [179, 65] on icon at bounding box center [180, 63] width 8 height 8
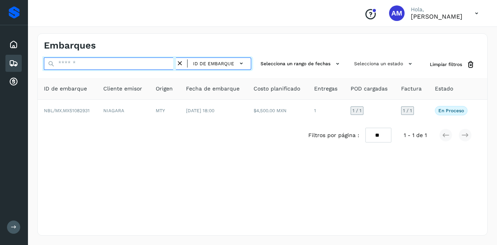
click at [142, 65] on input "text" at bounding box center [110, 63] width 132 height 12
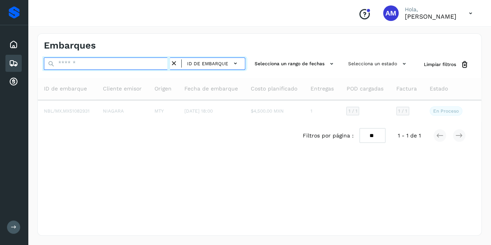
paste input "**********"
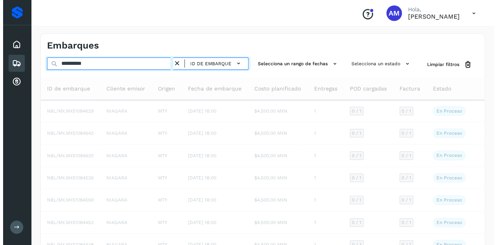
type input "**********"
click at [155, 113] on td "MTY" at bounding box center [164, 111] width 30 height 22
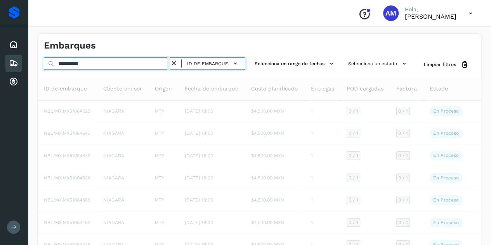
click p "Subir POD"
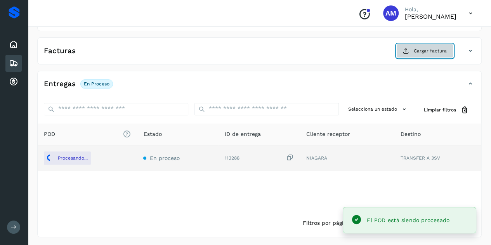
click at [414, 45] on button "Cargar factura" at bounding box center [425, 51] width 57 height 14
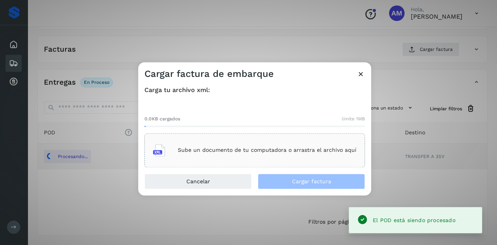
click at [206, 141] on div "Sube un documento de tu computadora o arrastra el archivo aquí" at bounding box center [255, 150] width 204 height 21
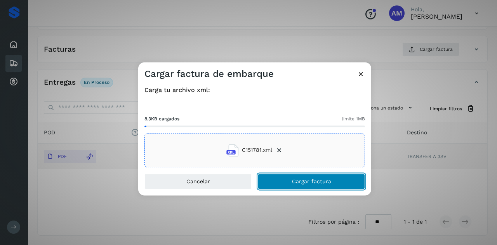
click at [298, 179] on span "Cargar factura" at bounding box center [311, 181] width 39 height 5
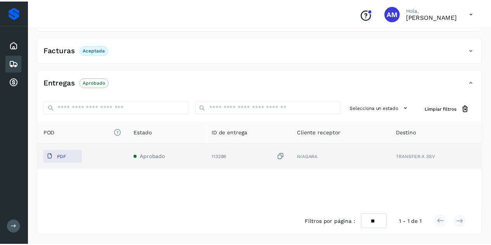
scroll to position [128, 0]
